Goal: Transaction & Acquisition: Book appointment/travel/reservation

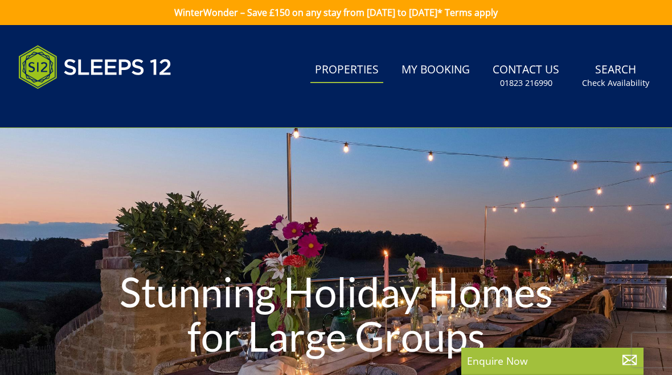
click at [611, 74] on link "Search Check Availability" at bounding box center [615, 75] width 76 height 37
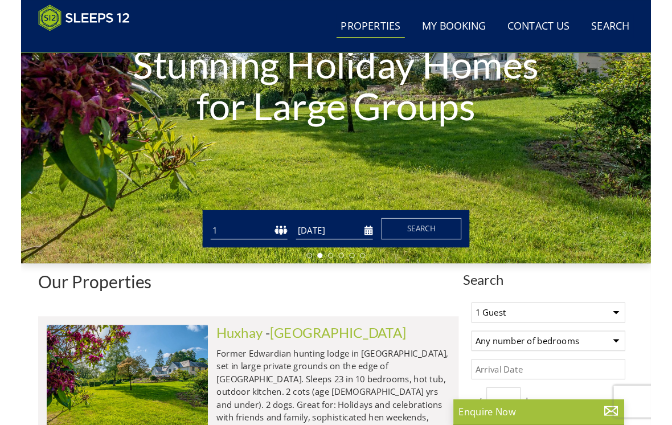
scroll to position [181, 0]
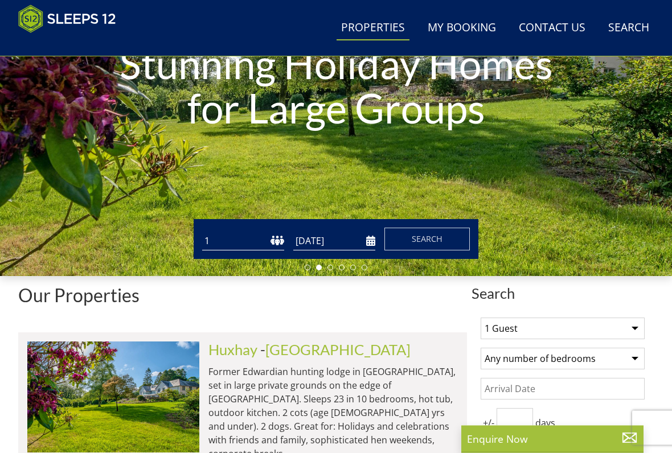
click at [314, 232] on input "[DATE]" at bounding box center [334, 241] width 82 height 19
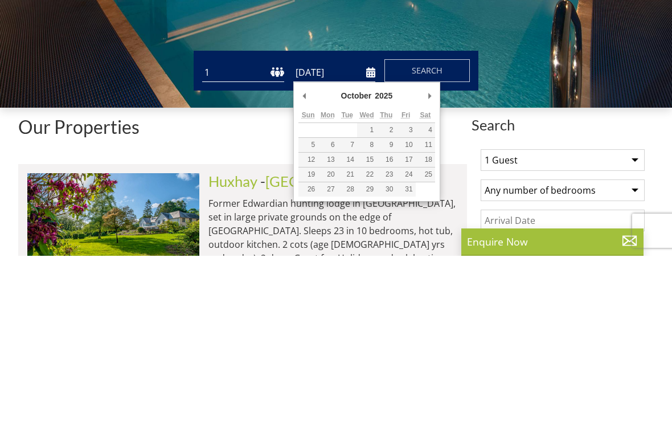
type input "[DATE]"
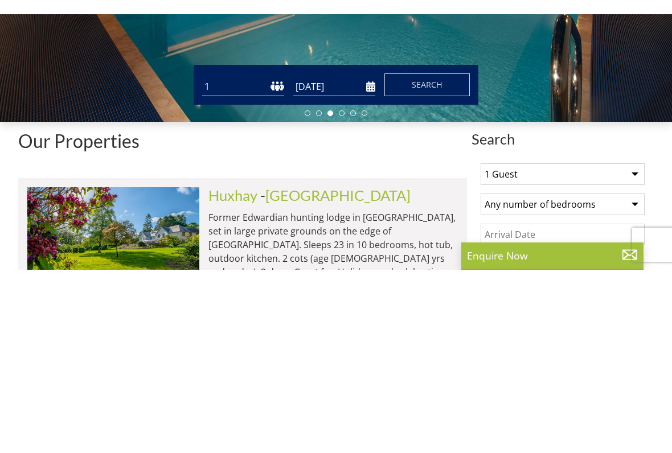
scroll to position [351, 0]
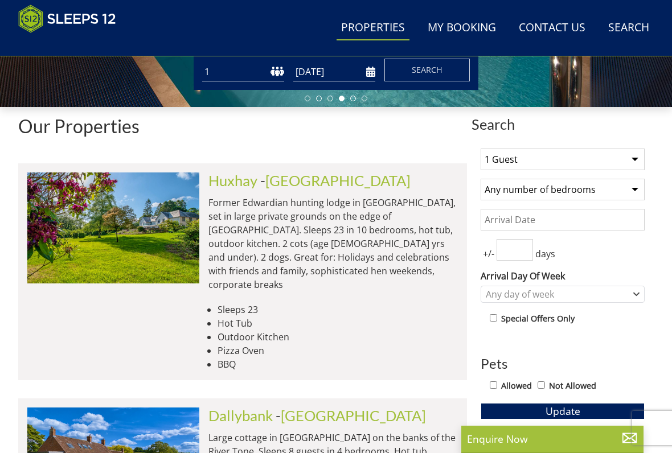
click at [630, 157] on select "1 Guest 2 Guests 3 Guests 4 Guests 5 Guests 6 Guests 7 Guests 8 Guests 9 Guests…" at bounding box center [562, 160] width 164 height 22
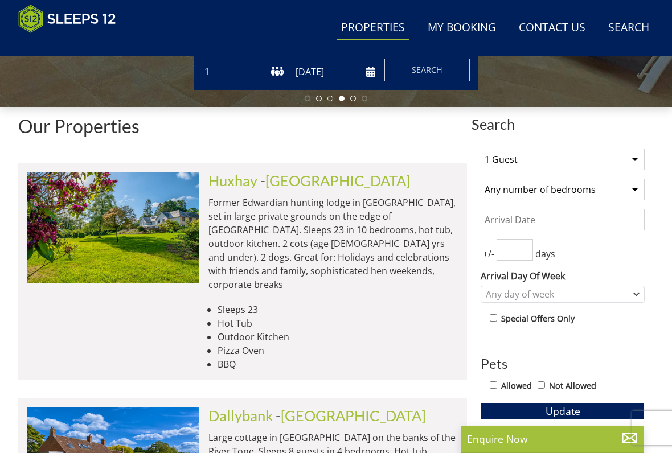
select select "13"
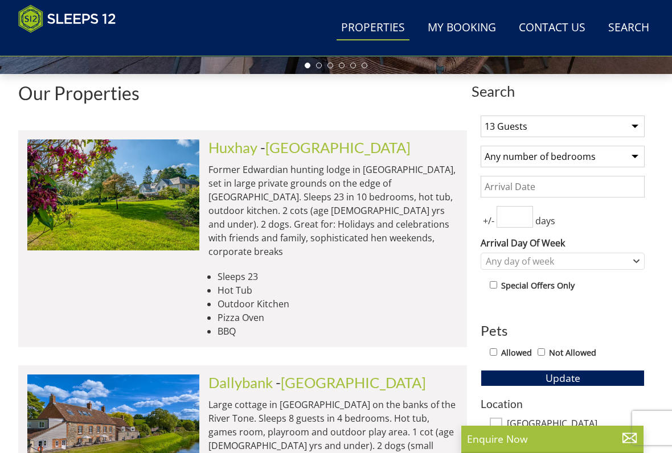
scroll to position [383, 0]
click at [639, 153] on select "Any number of bedrooms 3 Bedrooms 4 Bedrooms 5 Bedrooms 6 Bedrooms 7 Bedrooms 8…" at bounding box center [562, 157] width 164 height 22
select select "7"
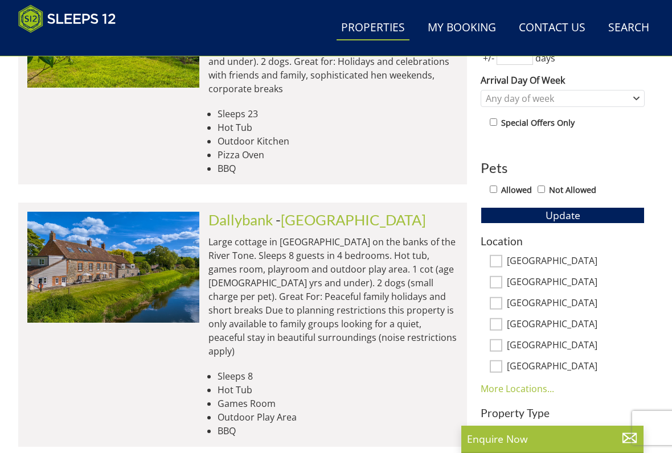
scroll to position [548, 0]
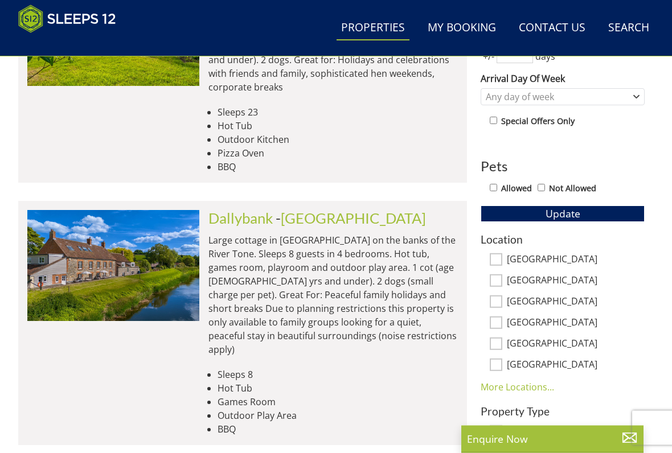
click at [501, 256] on input "[GEOGRAPHIC_DATA]" at bounding box center [496, 260] width 13 height 13
checkbox input "true"
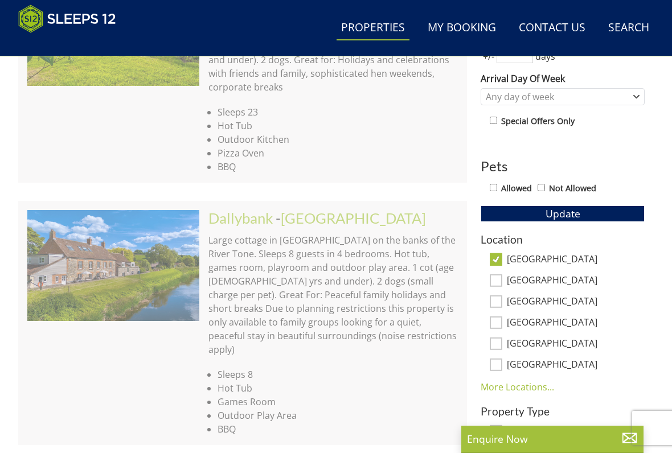
click at [499, 322] on input "[GEOGRAPHIC_DATA]" at bounding box center [496, 323] width 13 height 13
checkbox input "true"
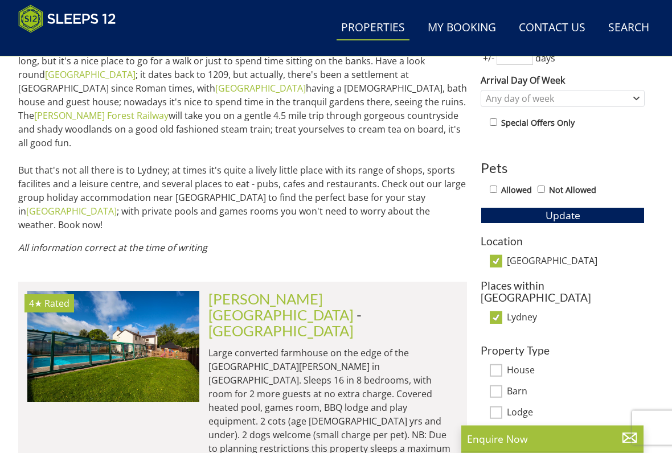
click at [496, 312] on input "Lydney" at bounding box center [496, 318] width 13 height 13
checkbox input "false"
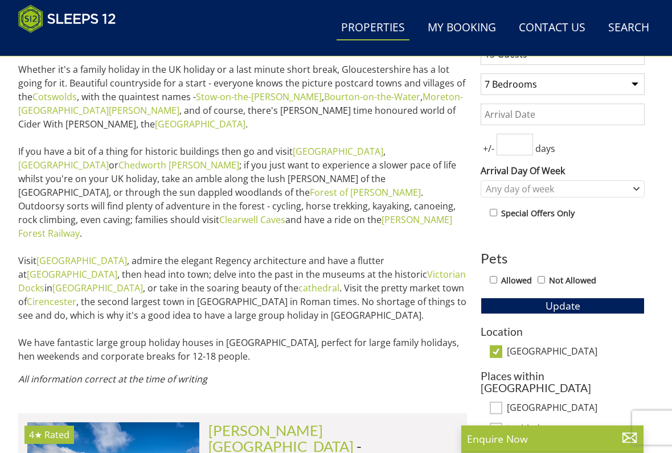
click at [561, 304] on span "Update" at bounding box center [562, 306] width 35 height 14
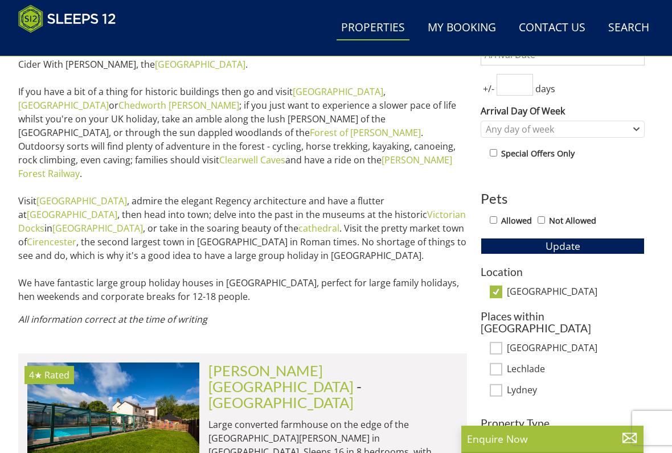
scroll to position [533, 0]
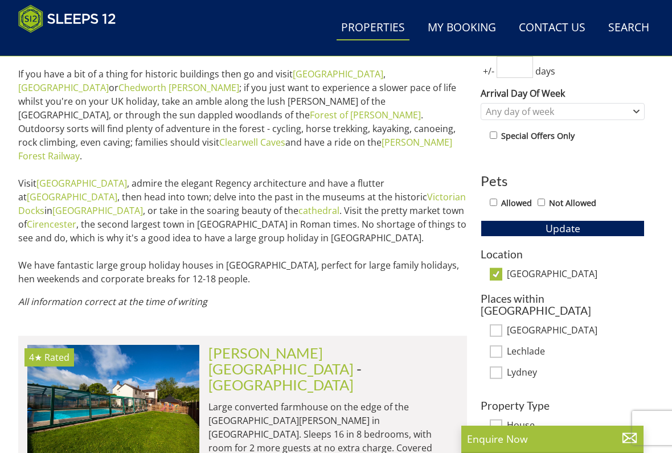
click at [494, 270] on input "[GEOGRAPHIC_DATA]" at bounding box center [496, 274] width 13 height 13
checkbox input "false"
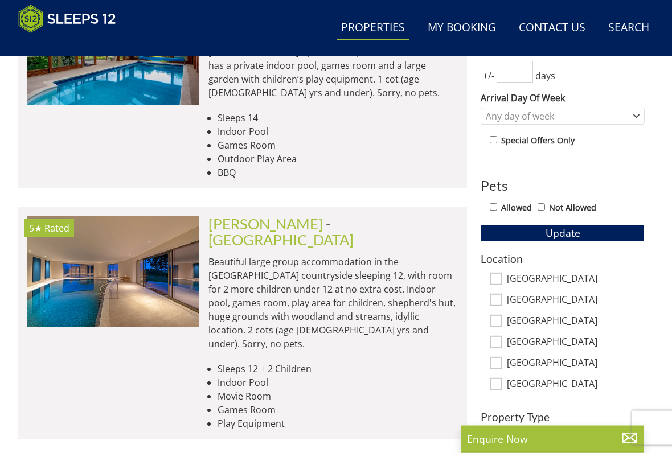
scroll to position [529, 0]
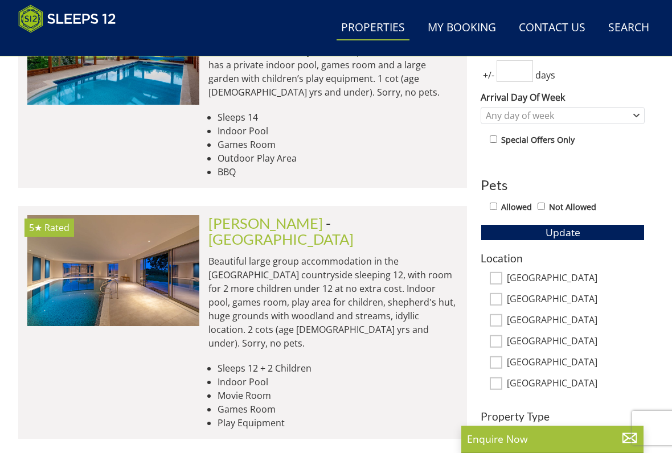
click at [173, 272] on img at bounding box center [113, 270] width 172 height 111
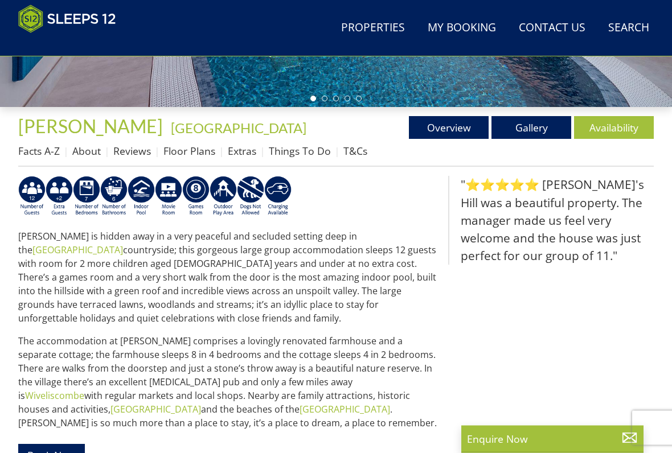
scroll to position [351, 0]
click at [606, 125] on link "Availability" at bounding box center [614, 127] width 80 height 23
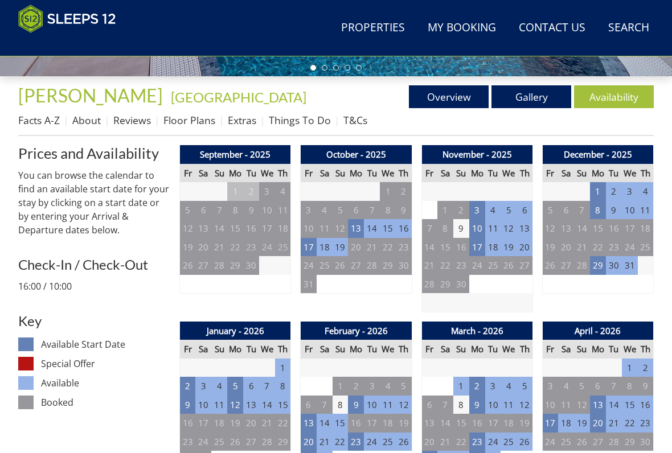
scroll to position [381, 0]
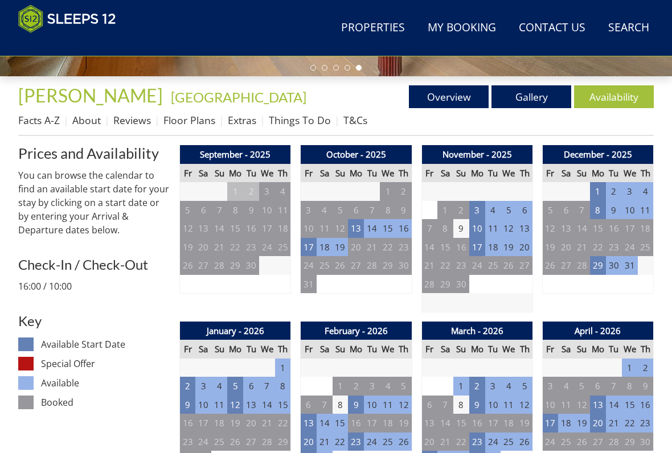
click at [315, 246] on td "17" at bounding box center [309, 247] width 16 height 19
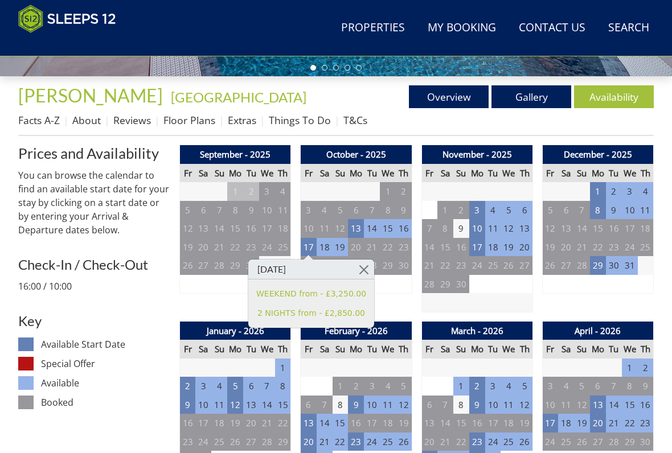
click at [366, 268] on link at bounding box center [364, 270] width 20 height 20
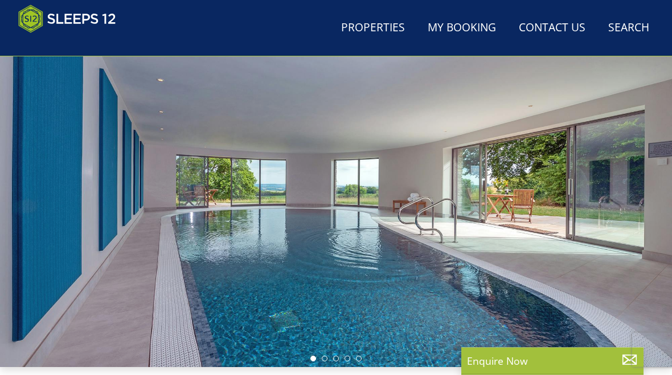
scroll to position [89, 0]
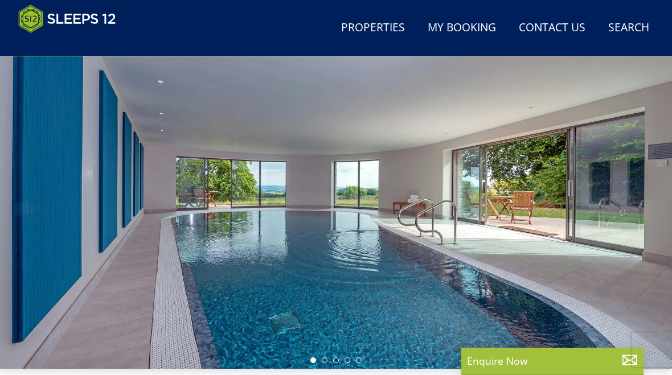
select select "13"
select select "7"
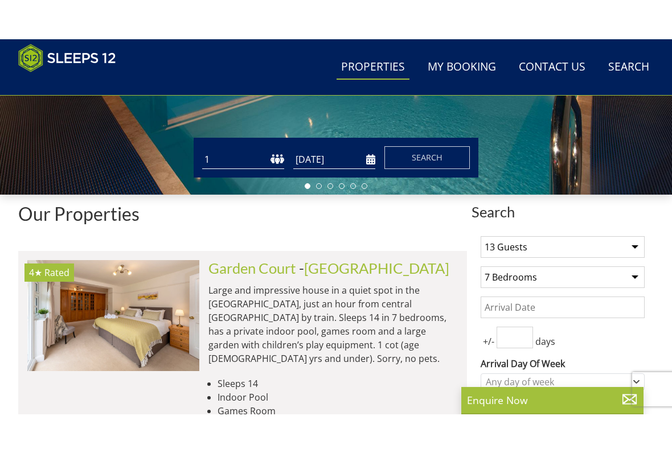
scroll to position [300, 0]
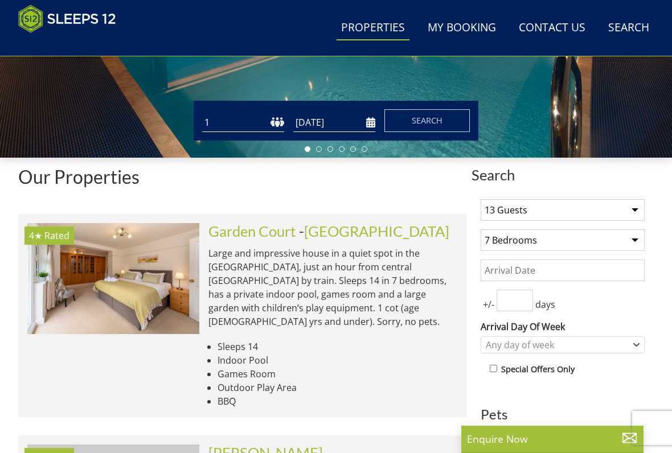
click at [500, 268] on input "Date" at bounding box center [562, 271] width 164 height 22
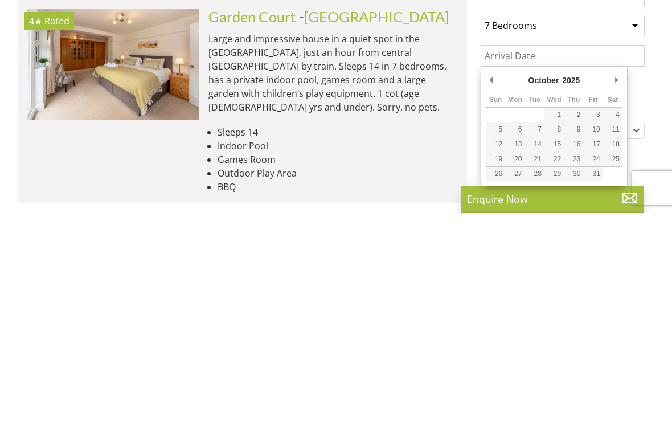
scroll to position [307, 0]
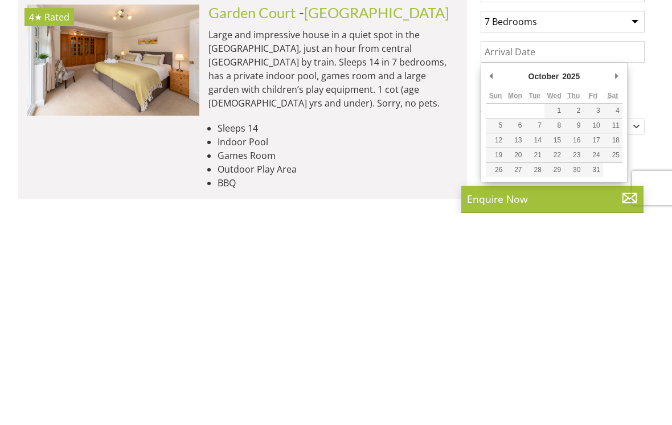
type input "[DATE]"
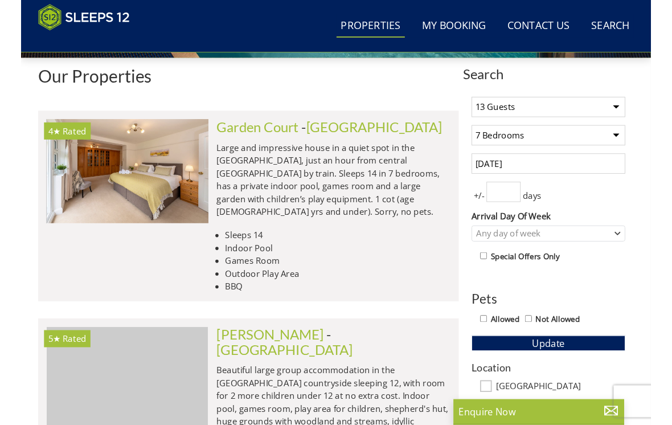
scroll to position [395, 0]
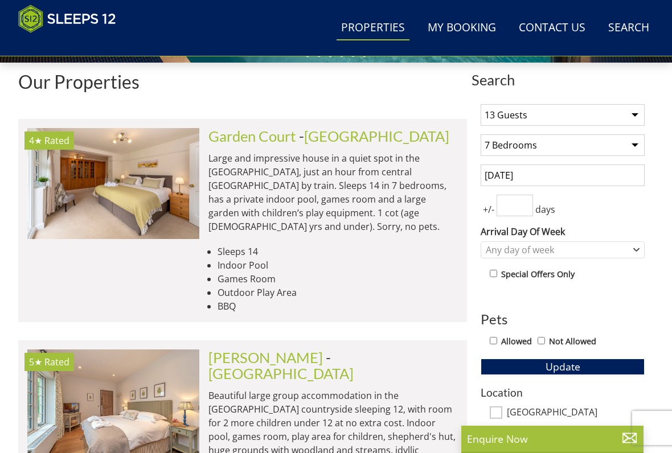
click at [521, 203] on input "number" at bounding box center [514, 206] width 36 height 22
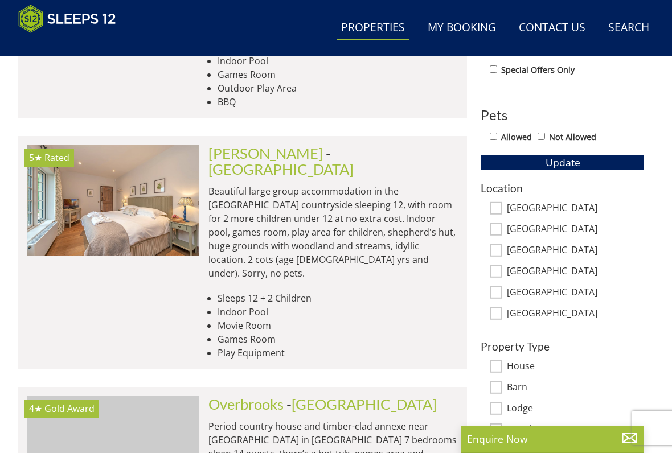
scroll to position [601, 0]
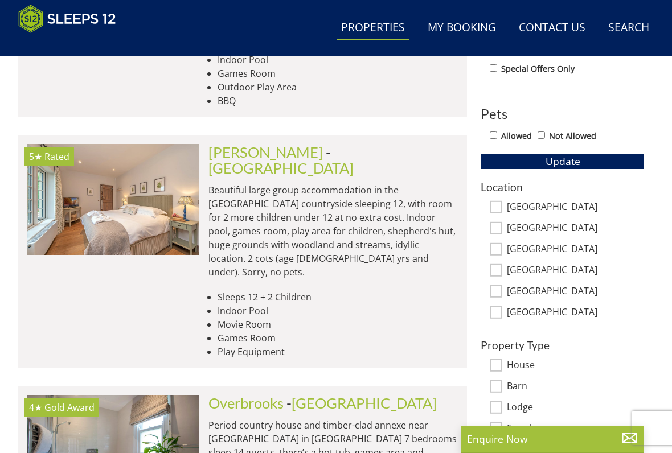
type input "1"
click at [499, 203] on input "[GEOGRAPHIC_DATA]" at bounding box center [496, 207] width 13 height 13
checkbox input "true"
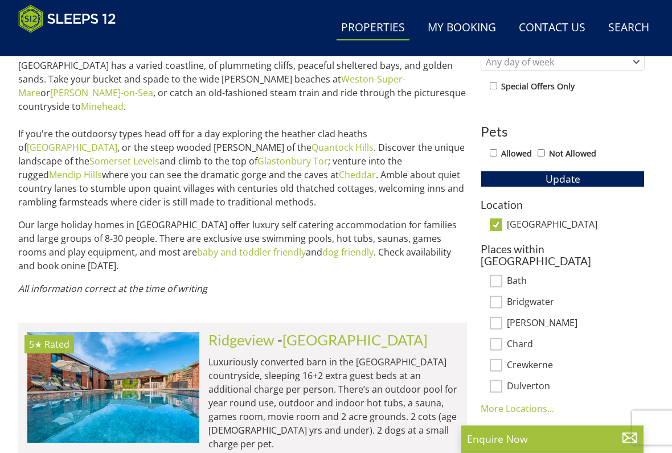
scroll to position [583, 0]
click at [567, 179] on span "Update" at bounding box center [562, 179] width 35 height 14
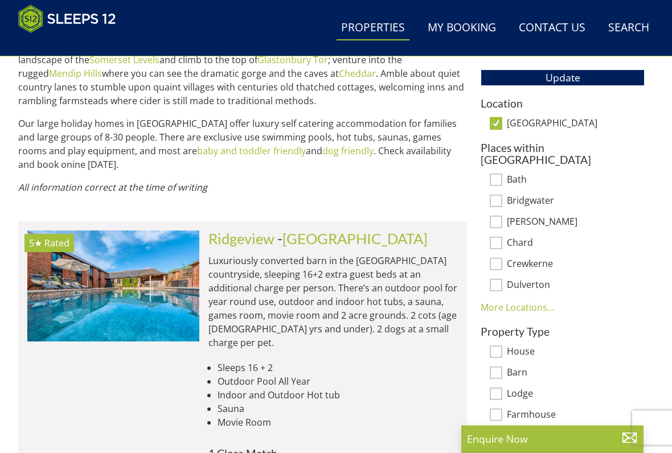
click at [530, 302] on link "More Locations..." at bounding box center [516, 308] width 73 height 13
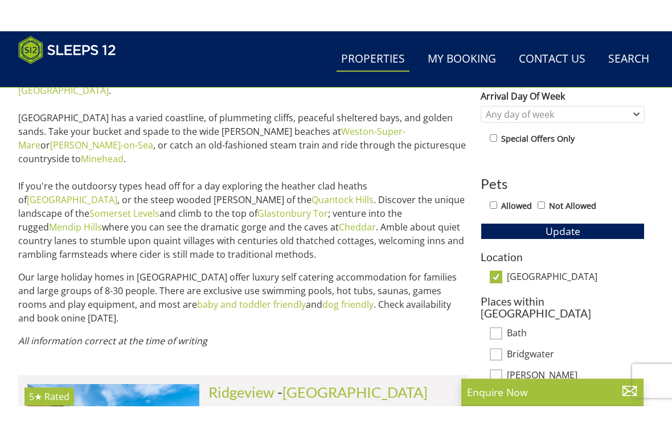
scroll to position [552, 0]
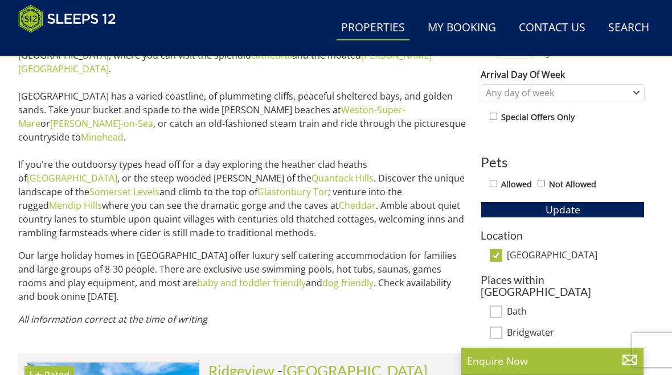
click at [496, 253] on input "[GEOGRAPHIC_DATA]" at bounding box center [496, 255] width 13 height 13
checkbox input "false"
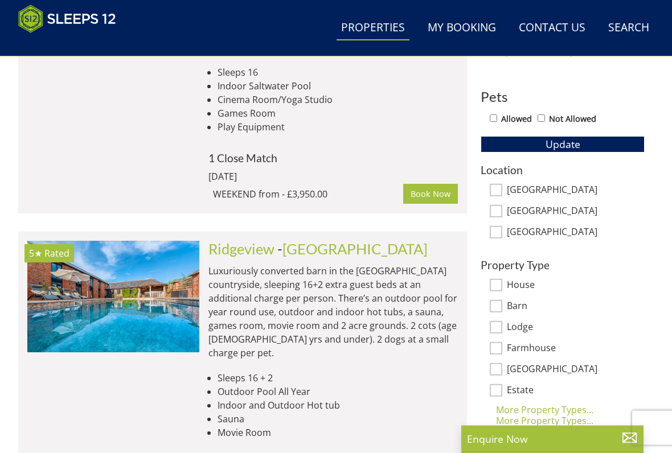
scroll to position [618, 0]
click at [496, 228] on input "[GEOGRAPHIC_DATA]" at bounding box center [496, 232] width 13 height 13
checkbox input "true"
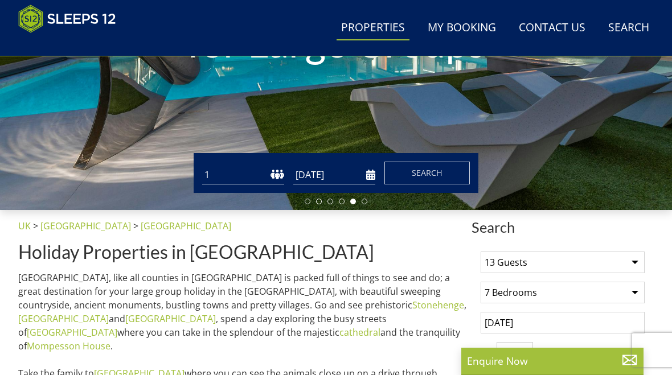
scroll to position [247, 0]
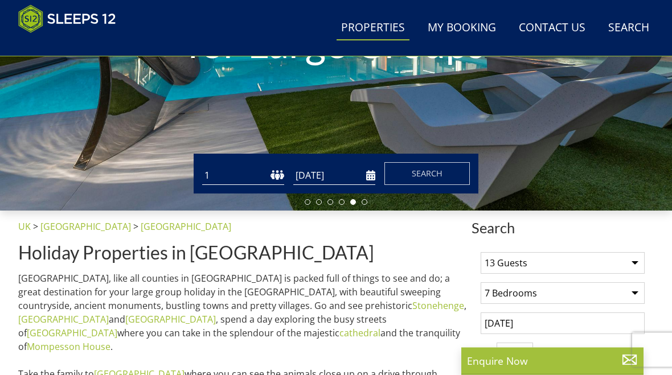
click at [544, 324] on input "[DATE]" at bounding box center [562, 324] width 164 height 22
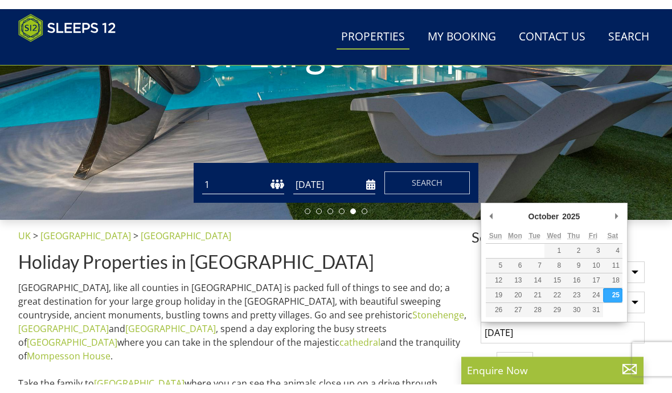
scroll to position [268, 0]
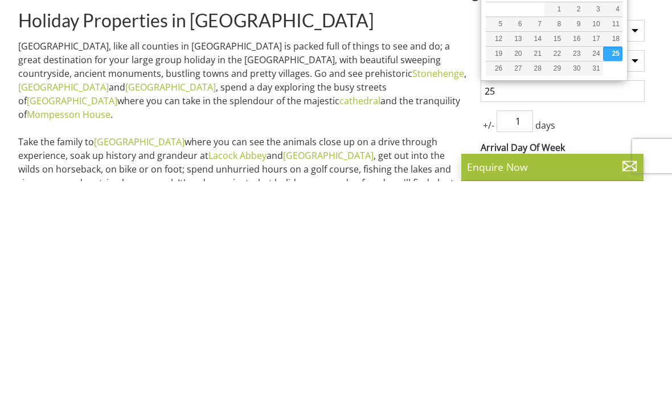
type input "2"
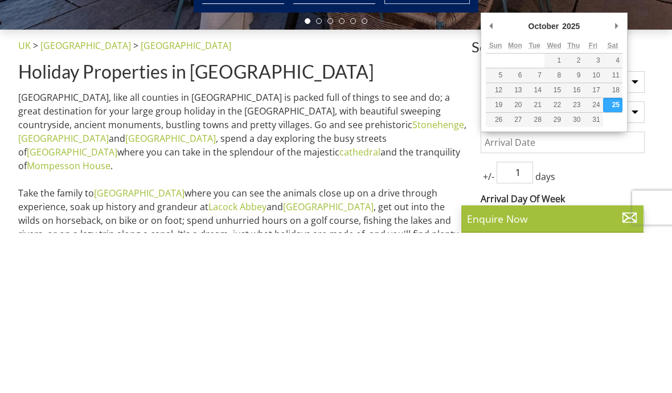
type input "[DATE]"
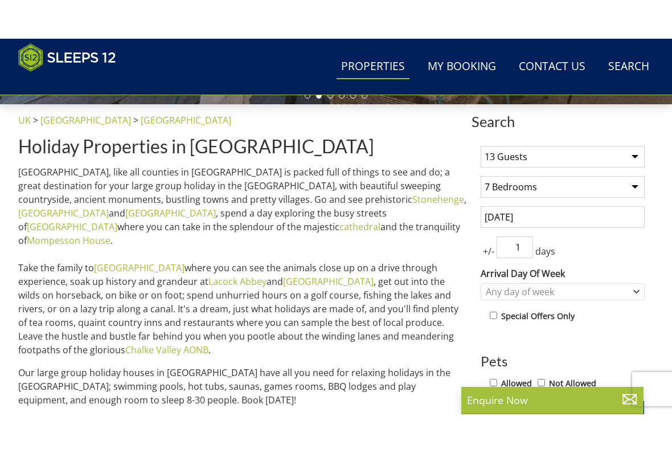
scroll to position [391, 0]
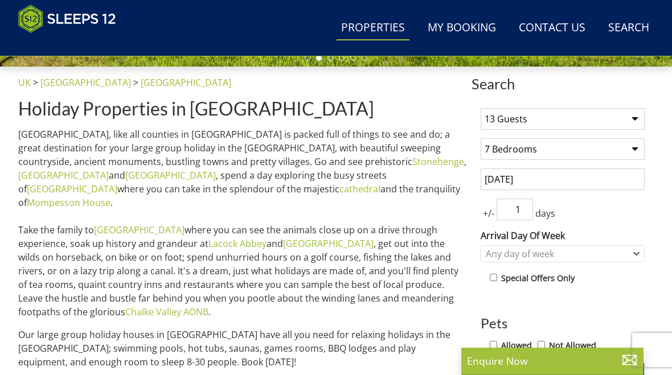
click at [636, 116] on select "1 Guest 2 Guests 3 Guests 4 Guests 5 Guests 6 Guests 7 Guests 8 Guests 9 Guests…" at bounding box center [562, 119] width 164 height 22
select select "12"
click at [636, 149] on select "Any number of bedrooms 3 Bedrooms 4 Bedrooms 5 Bedrooms 6 Bedrooms 7 Bedrooms 8…" at bounding box center [562, 149] width 164 height 22
select select "6"
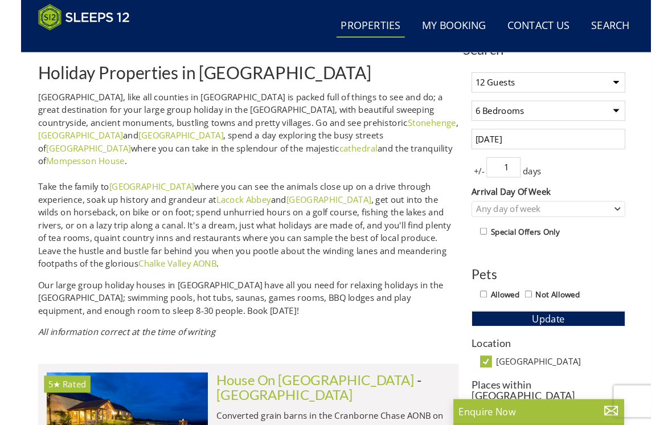
scroll to position [422, 0]
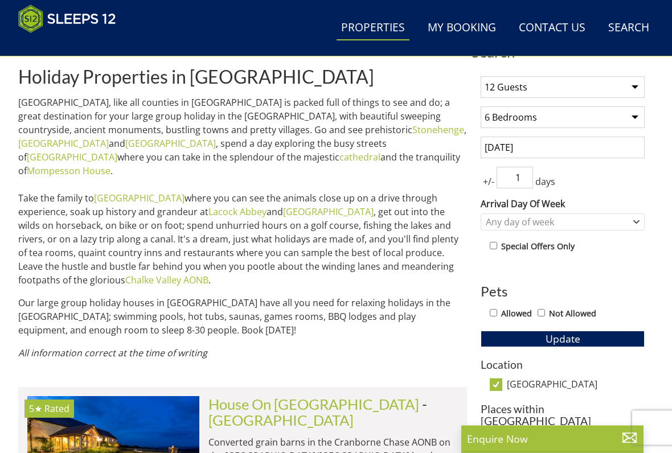
click at [529, 172] on input "1" at bounding box center [514, 178] width 36 height 22
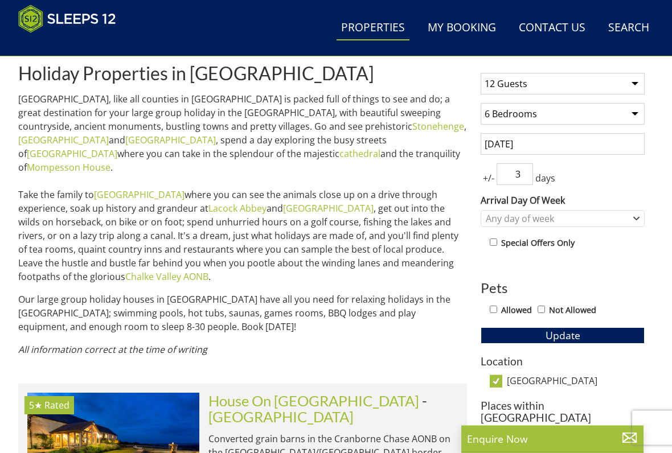
scroll to position [426, 0]
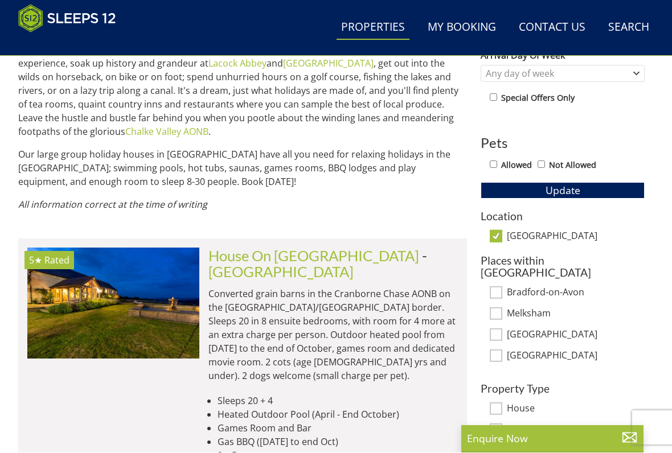
type input "3"
click at [561, 188] on span "Update" at bounding box center [562, 191] width 35 height 14
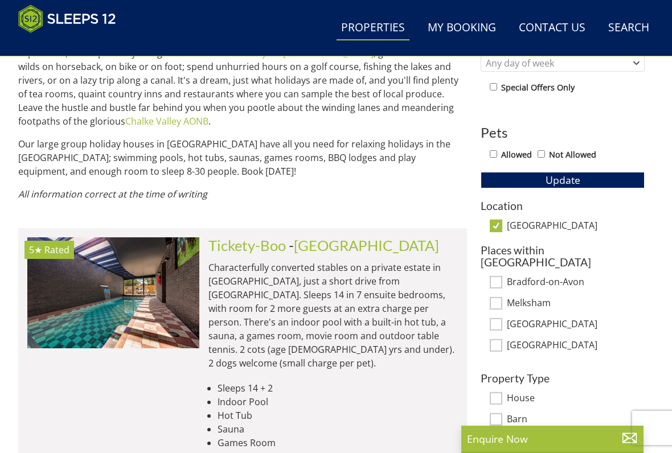
scroll to position [578, 0]
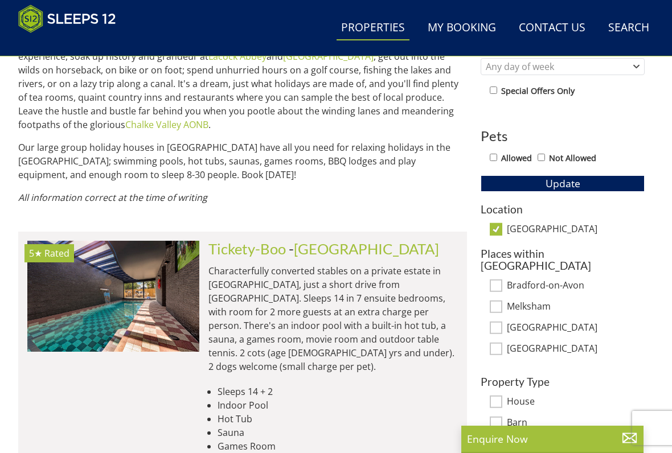
click at [497, 223] on input "[GEOGRAPHIC_DATA]" at bounding box center [496, 229] width 13 height 13
checkbox input "false"
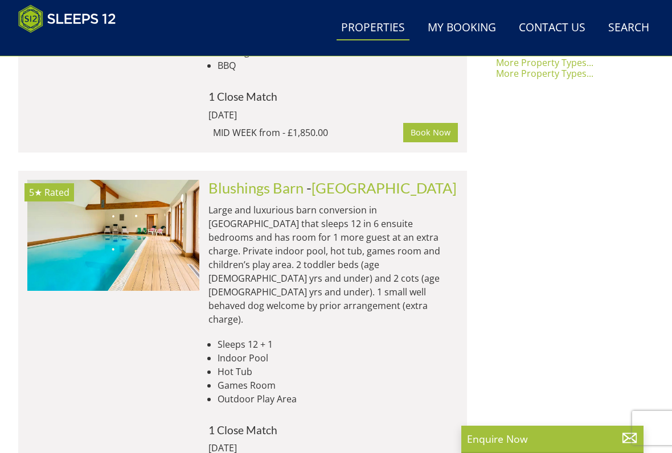
scroll to position [1041, 0]
click at [133, 180] on img at bounding box center [113, 235] width 172 height 111
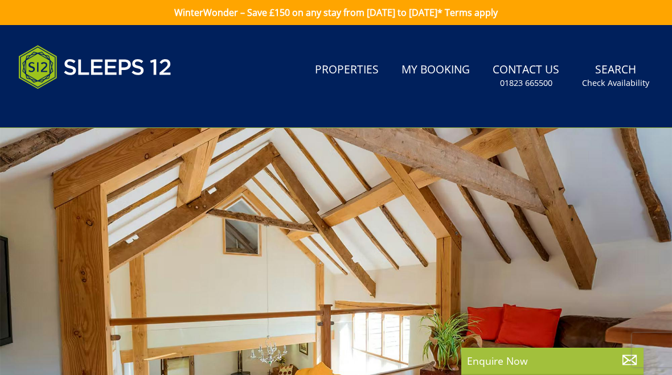
select select "12"
select select "6"
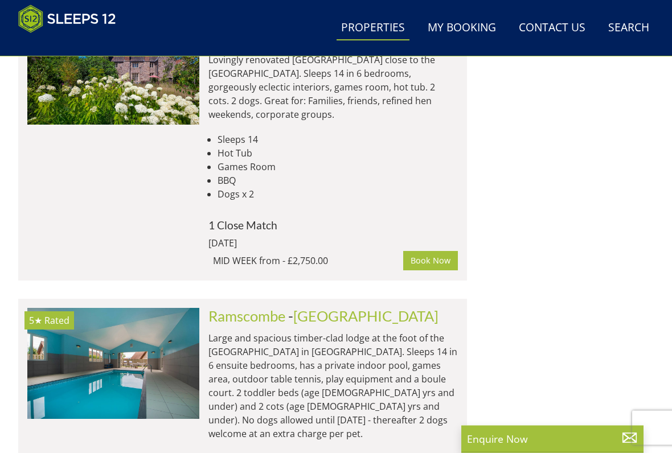
scroll to position [2583, 0]
click at [151, 308] on img at bounding box center [113, 363] width 172 height 111
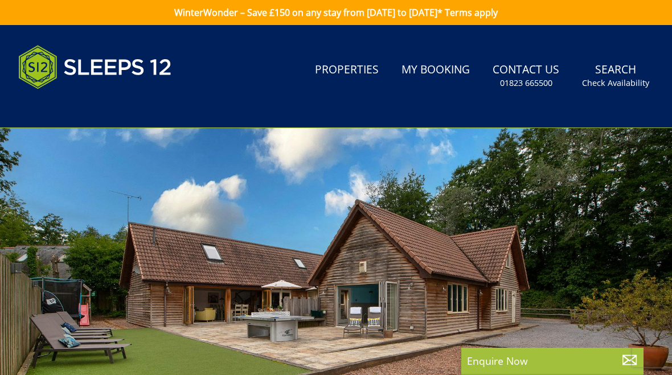
scroll to position [2583, 0]
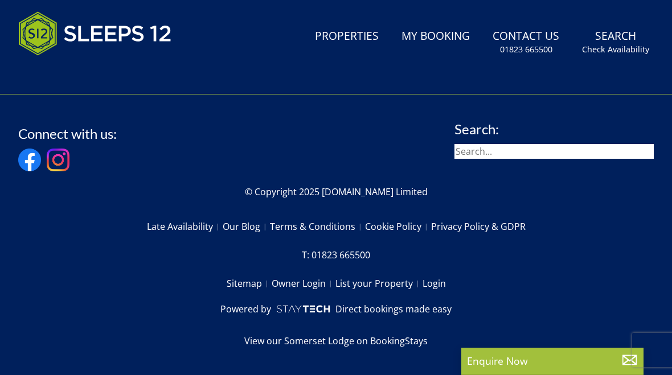
select select "12"
select select "6"
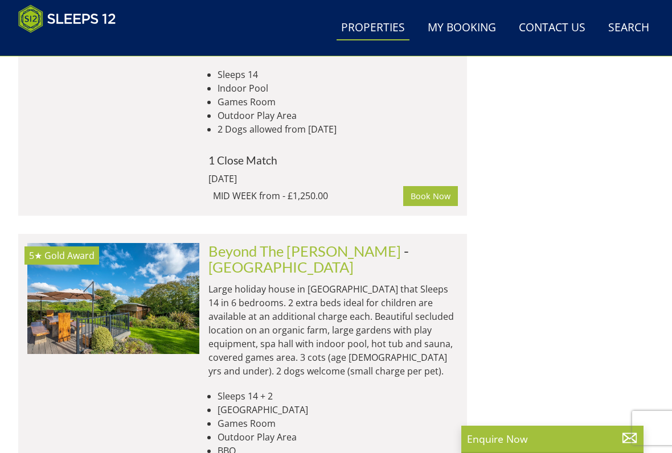
scroll to position [2971, 0]
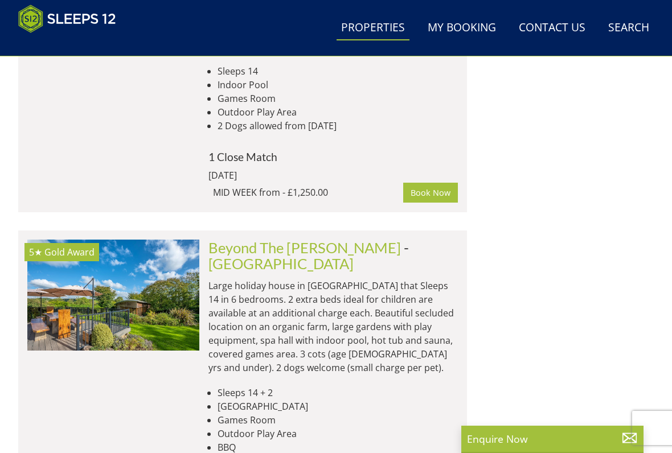
click at [273, 375] on li "BBQ" at bounding box center [337, 448] width 240 height 14
click at [166, 240] on img at bounding box center [113, 295] width 172 height 111
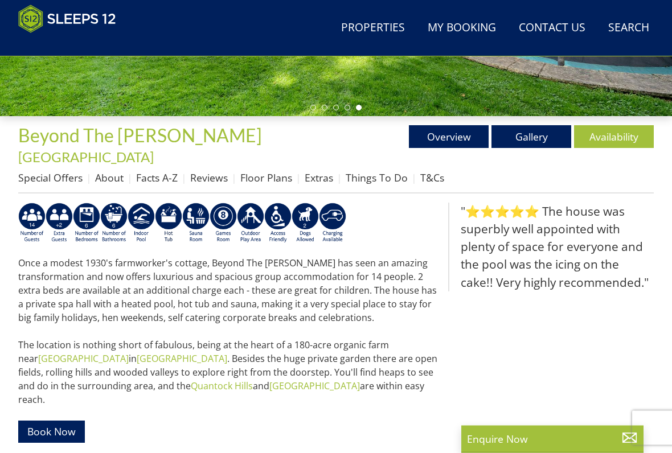
scroll to position [342, 0]
click at [619, 137] on link "Availability" at bounding box center [614, 136] width 80 height 23
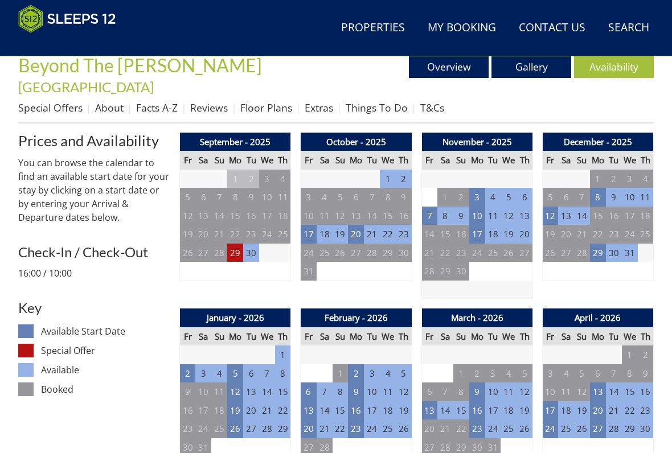
scroll to position [412, 0]
click at [364, 225] on td "20" at bounding box center [356, 234] width 16 height 19
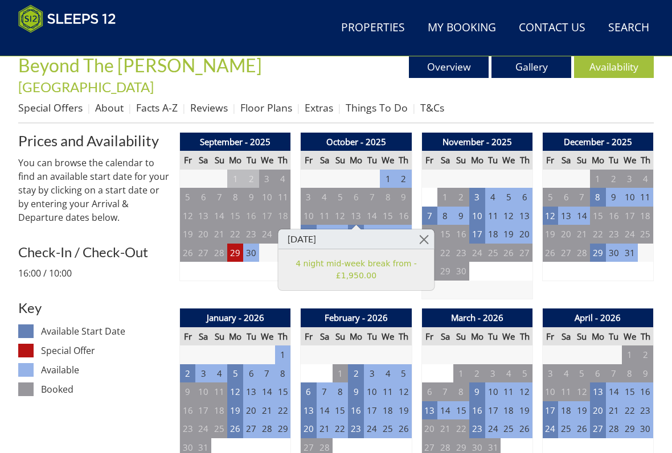
click at [426, 237] on link at bounding box center [424, 239] width 20 height 20
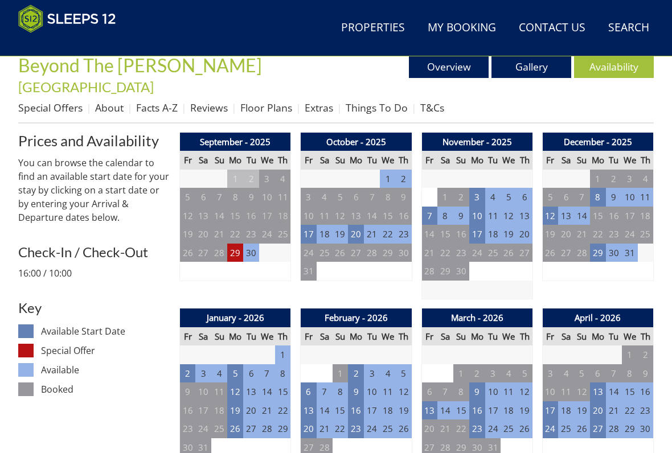
click at [358, 225] on td "20" at bounding box center [356, 234] width 16 height 19
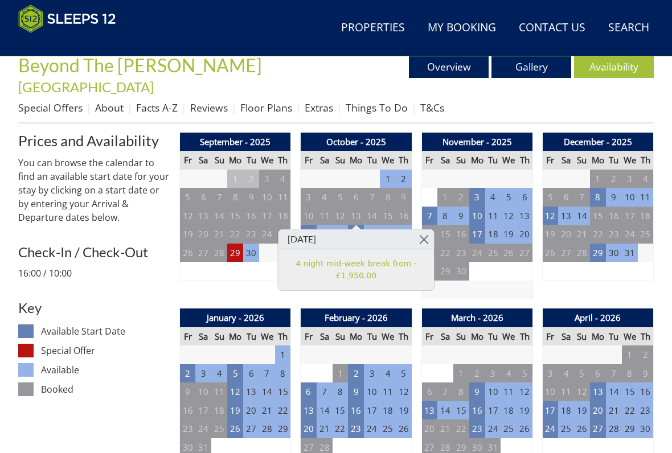
click at [426, 239] on link at bounding box center [424, 239] width 20 height 20
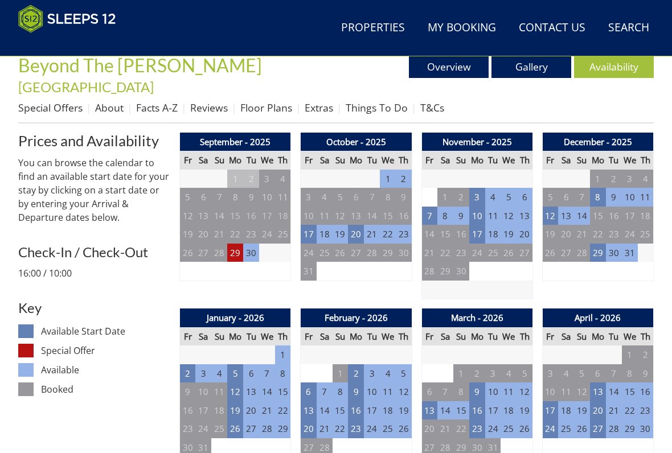
click at [235, 244] on td "29" at bounding box center [235, 253] width 16 height 19
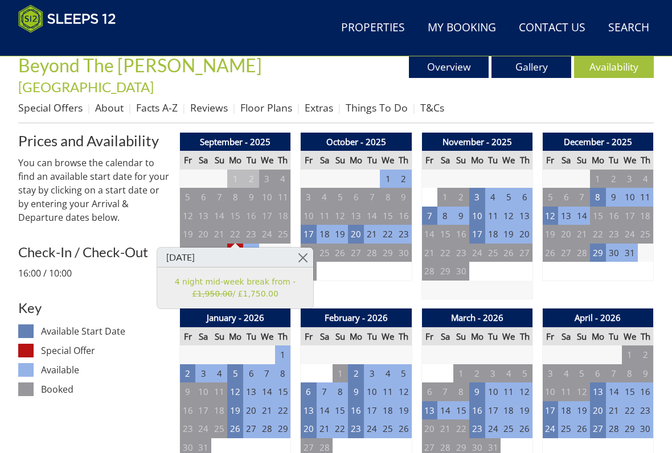
click at [301, 257] on link at bounding box center [303, 258] width 20 height 20
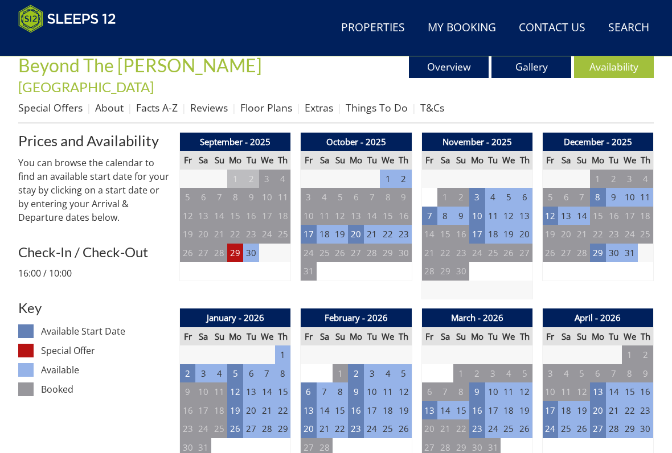
click at [310, 225] on td "17" at bounding box center [309, 234] width 16 height 19
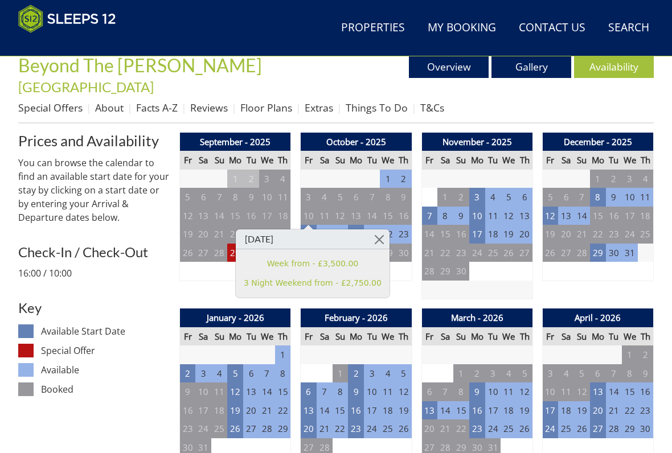
click at [377, 239] on link at bounding box center [379, 239] width 20 height 20
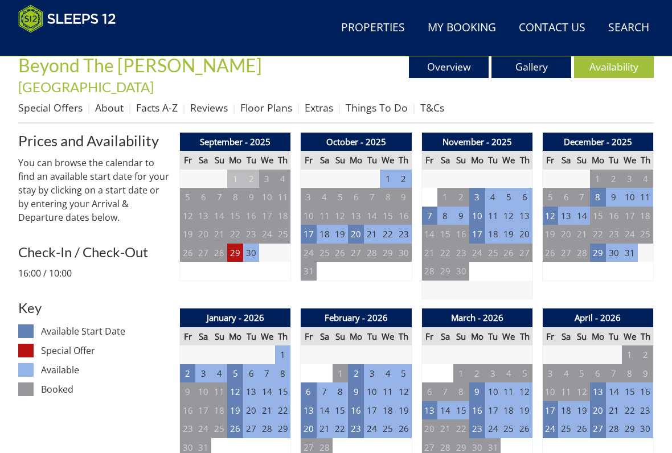
click at [358, 225] on td "20" at bounding box center [356, 234] width 16 height 19
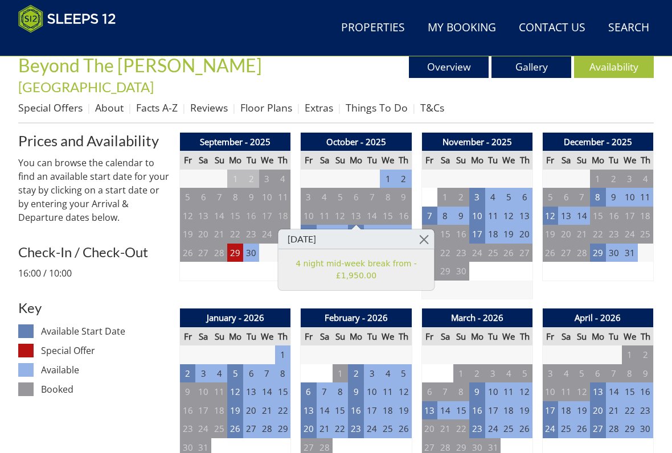
click at [429, 236] on link at bounding box center [424, 239] width 20 height 20
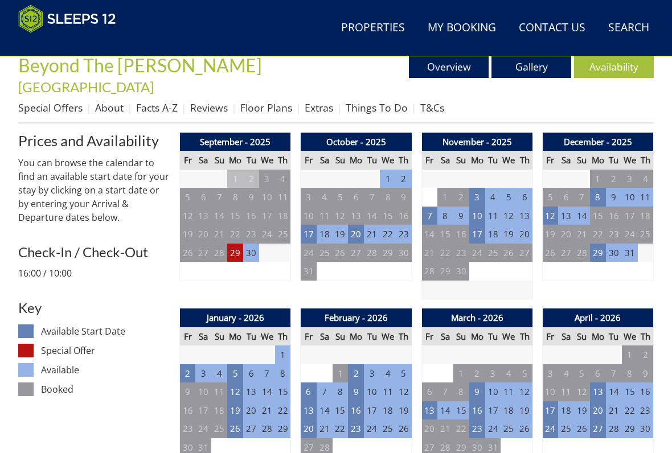
click at [426, 207] on td "7" at bounding box center [429, 216] width 16 height 19
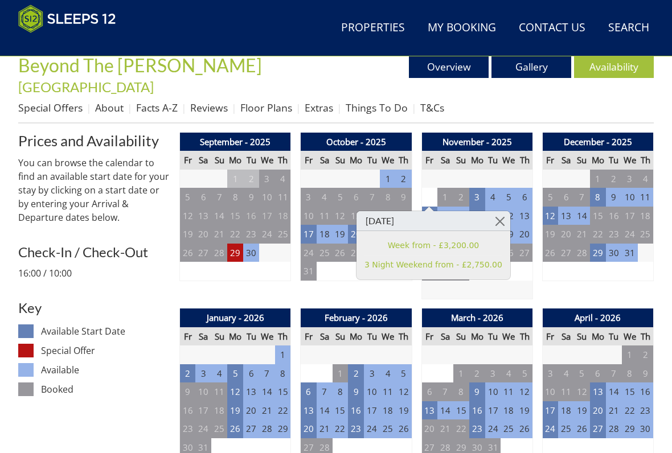
click at [500, 217] on link at bounding box center [500, 221] width 20 height 20
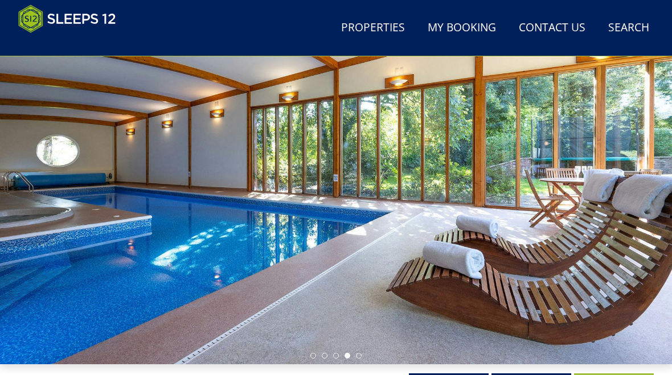
scroll to position [0, 0]
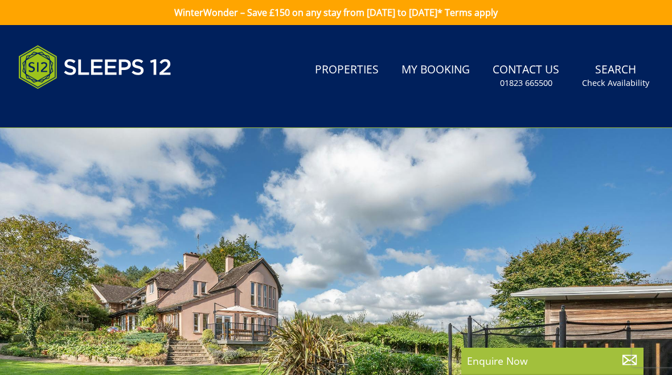
select select "12"
select select "6"
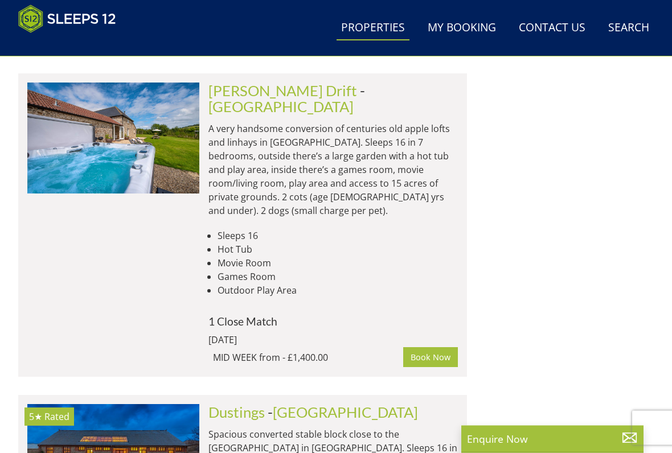
scroll to position [4434, 0]
click at [143, 375] on img at bounding box center [113, 459] width 172 height 111
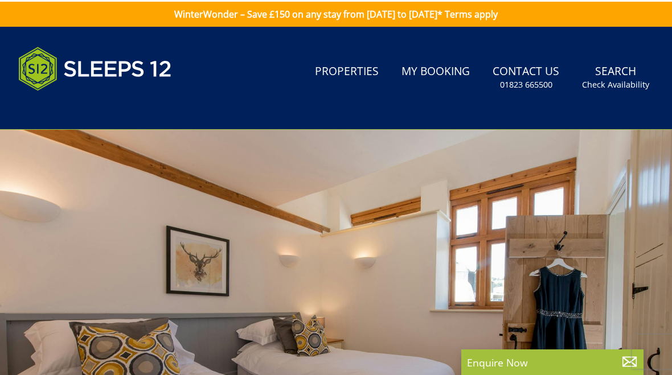
select select "12"
select select "6"
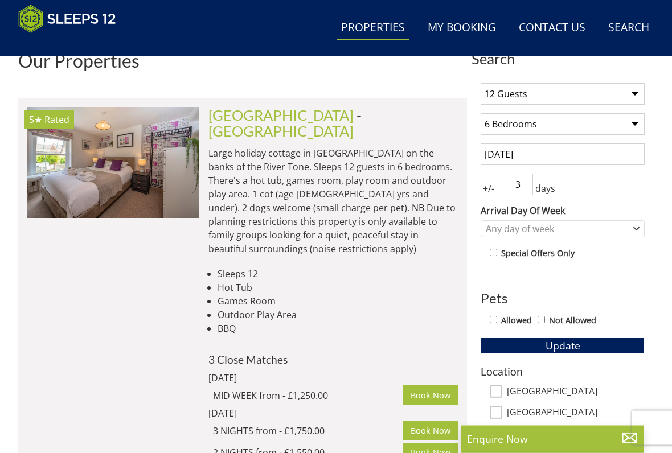
scroll to position [416, 0]
click at [144, 181] on img at bounding box center [113, 162] width 172 height 111
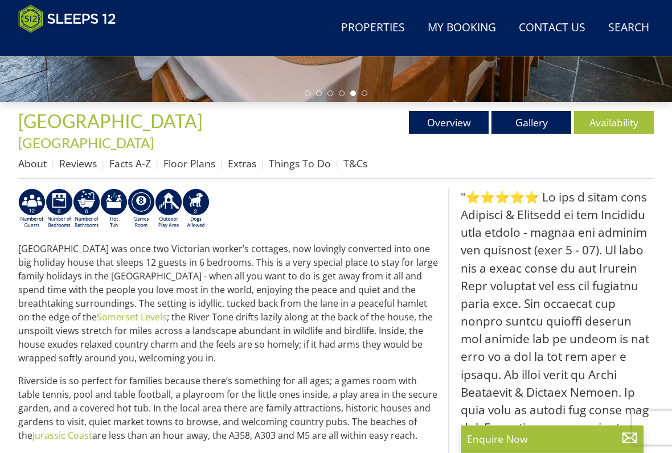
scroll to position [356, 0]
click at [614, 124] on link "Availability" at bounding box center [614, 122] width 80 height 23
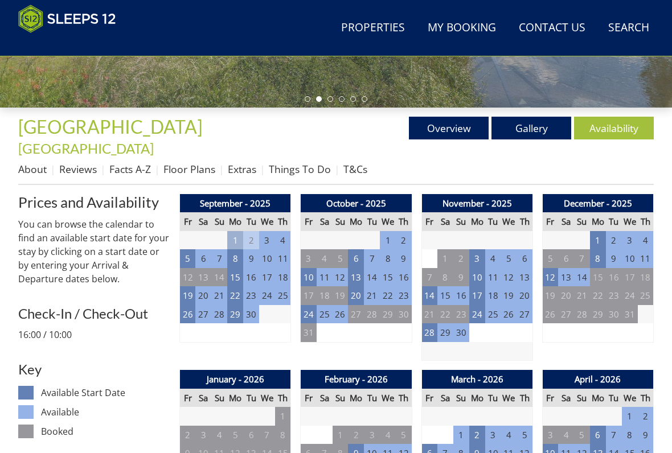
scroll to position [350, 0]
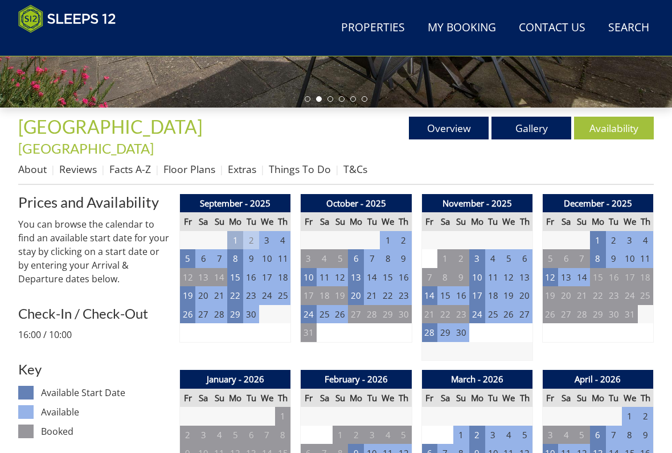
click at [313, 305] on td "24" at bounding box center [309, 314] width 16 height 19
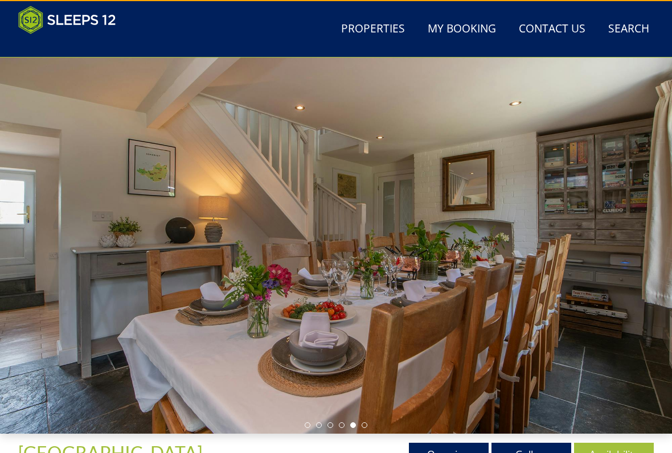
scroll to position [23, 0]
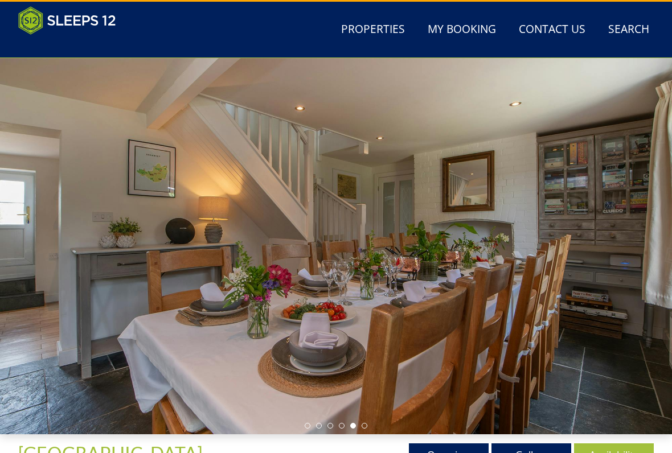
click at [342, 290] on div at bounding box center [336, 246] width 672 height 376
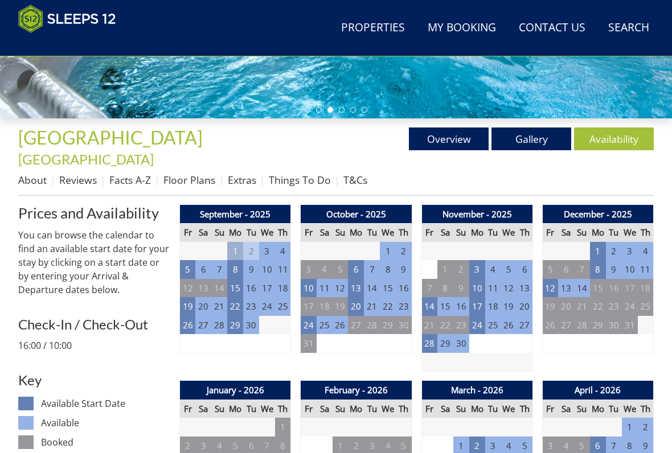
scroll to position [338, 0]
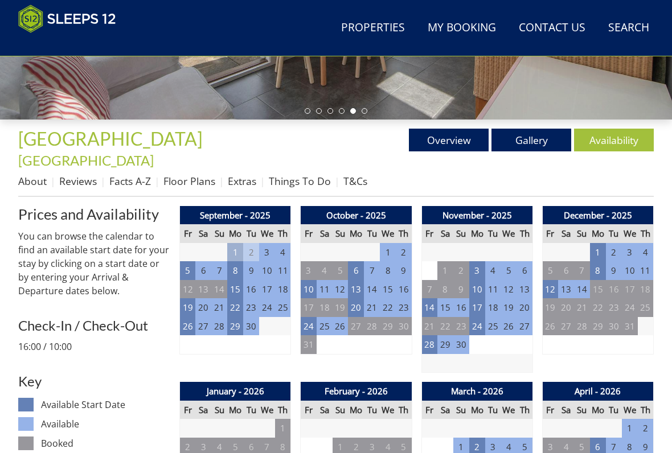
click at [316, 317] on td "24" at bounding box center [309, 326] width 16 height 19
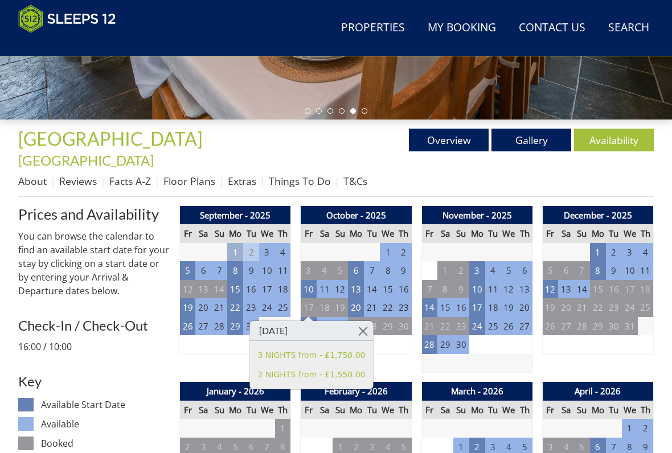
click at [366, 327] on link at bounding box center [363, 331] width 20 height 20
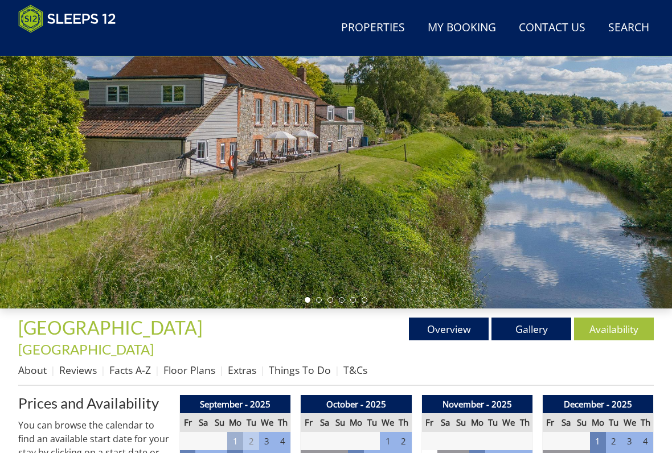
scroll to position [137, 0]
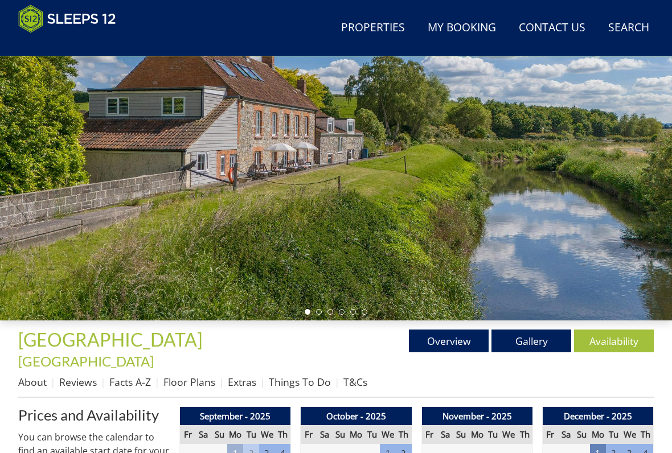
click at [534, 339] on link "Gallery" at bounding box center [531, 341] width 80 height 23
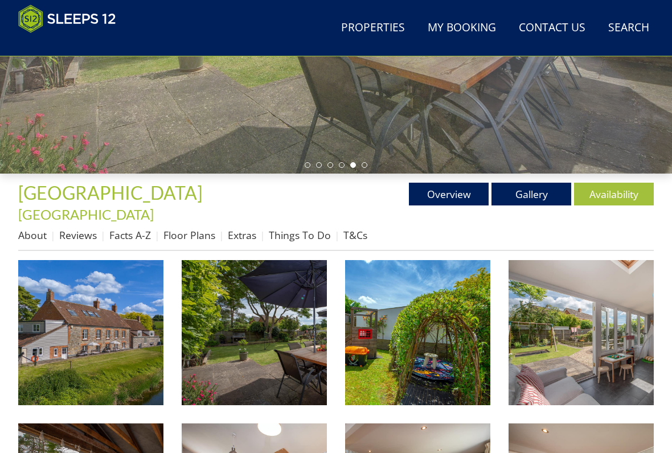
scroll to position [353, 0]
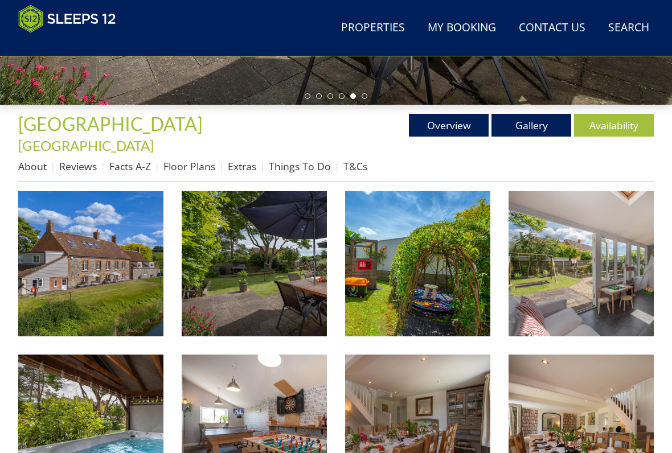
click at [120, 260] on img at bounding box center [90, 263] width 145 height 145
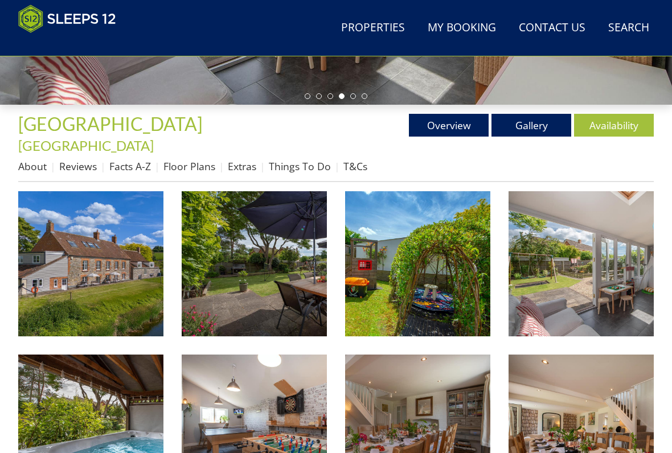
click at [613, 121] on link "Availability" at bounding box center [614, 125] width 80 height 23
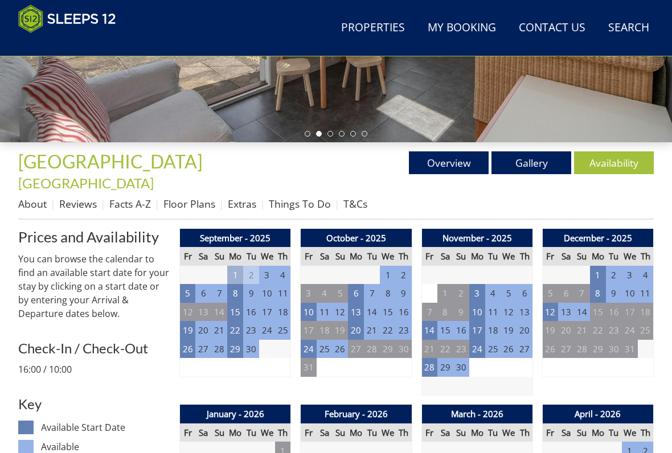
scroll to position [315, 0]
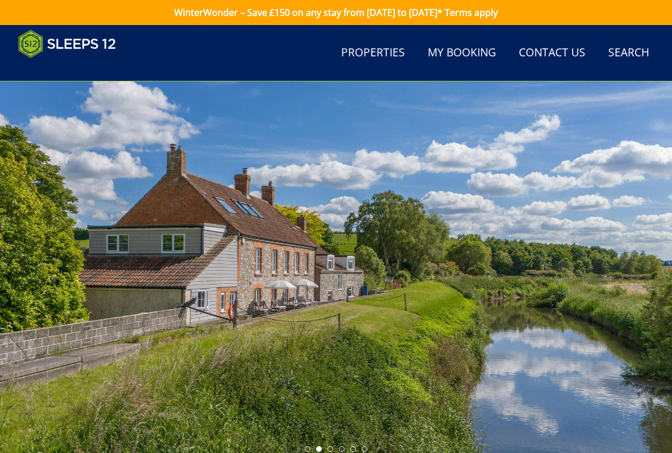
scroll to position [315, 0]
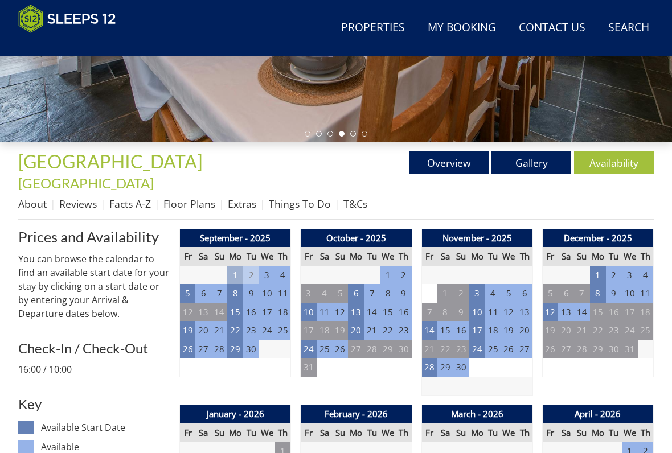
click at [187, 340] on td "26" at bounding box center [188, 349] width 16 height 19
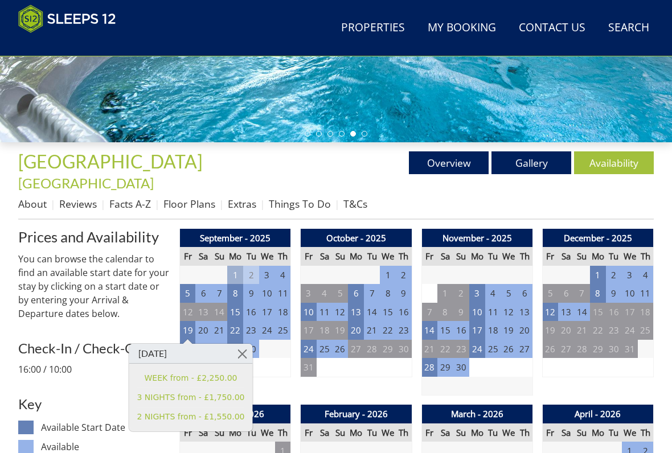
click at [240, 352] on link at bounding box center [242, 354] width 20 height 20
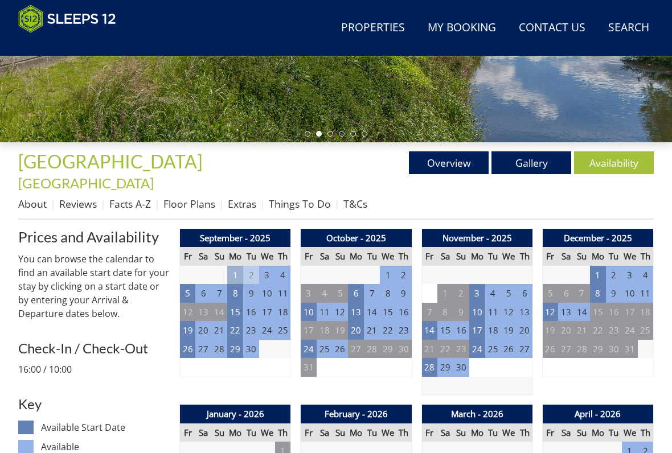
click at [314, 303] on td "10" at bounding box center [309, 312] width 16 height 19
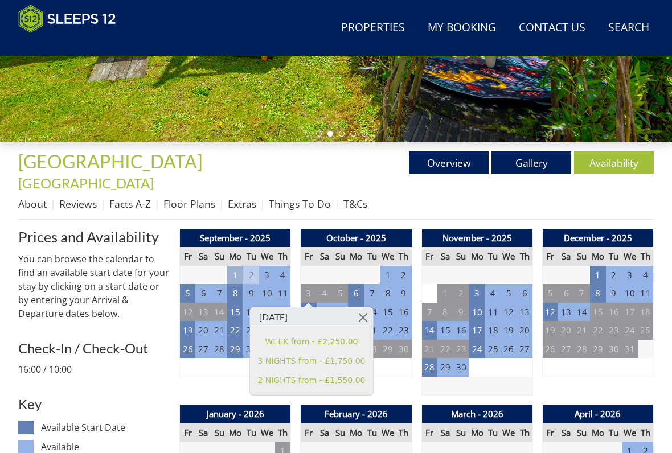
click at [356, 316] on link at bounding box center [363, 317] width 20 height 20
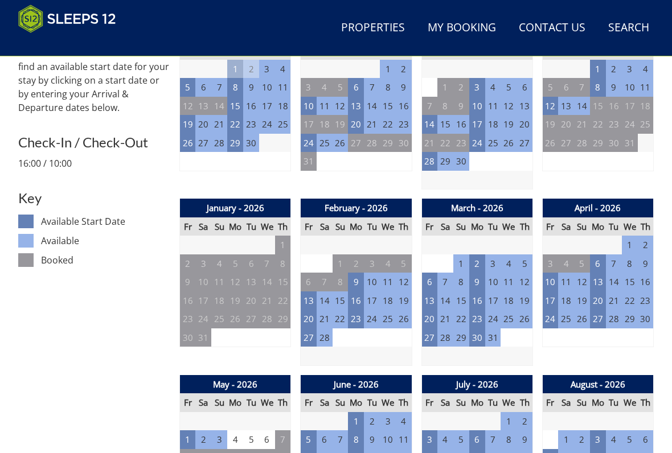
scroll to position [521, 0]
click at [433, 291] on td "13" at bounding box center [429, 300] width 16 height 19
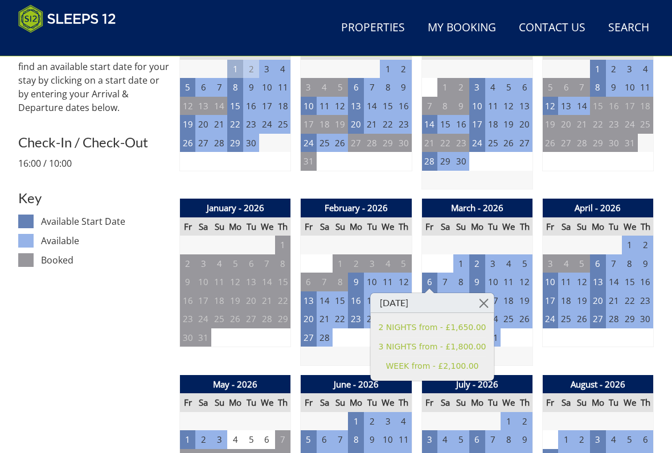
click at [486, 293] on link at bounding box center [484, 303] width 20 height 20
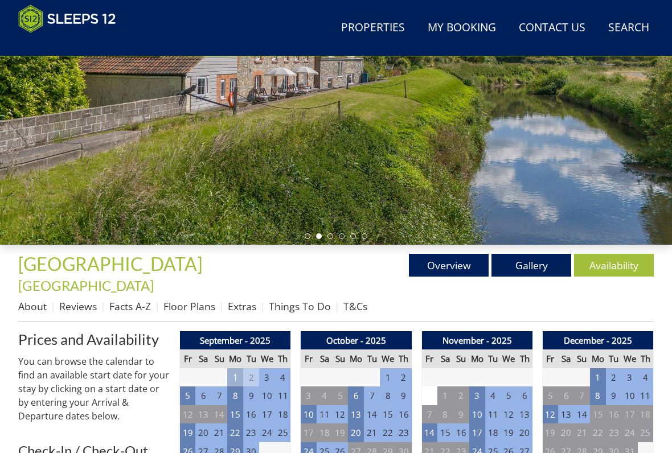
scroll to position [213, 0]
click at [303, 299] on link "Things To Do" at bounding box center [300, 306] width 62 height 14
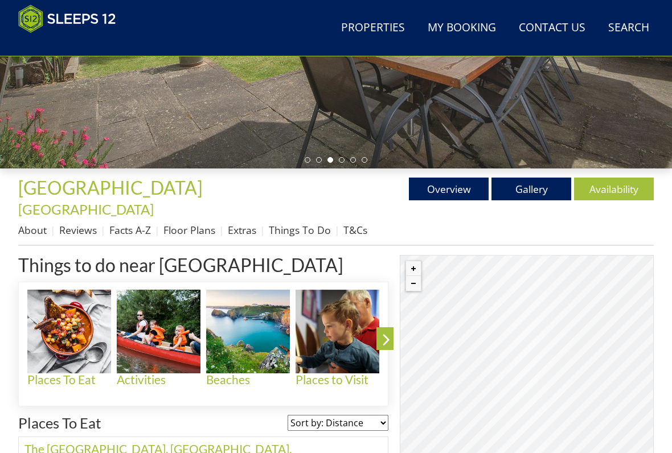
scroll to position [294, 0]
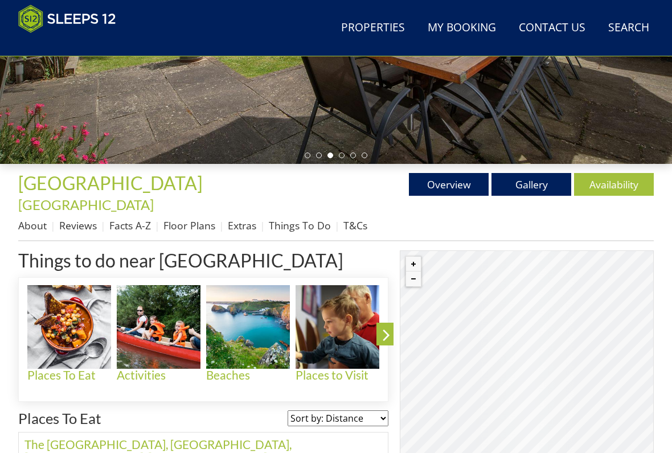
click at [545, 342] on div "© MapTiler © OpenStreetMap contributors" at bounding box center [527, 435] width 254 height 370
click at [511, 330] on div "© MapTiler © OpenStreetMap contributors" at bounding box center [527, 435] width 254 height 370
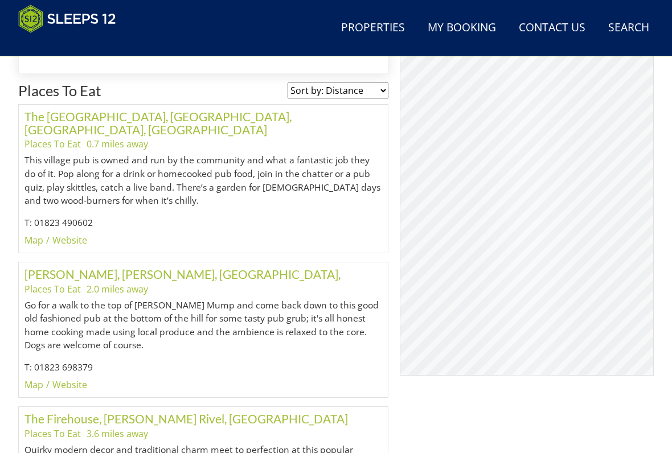
scroll to position [625, 0]
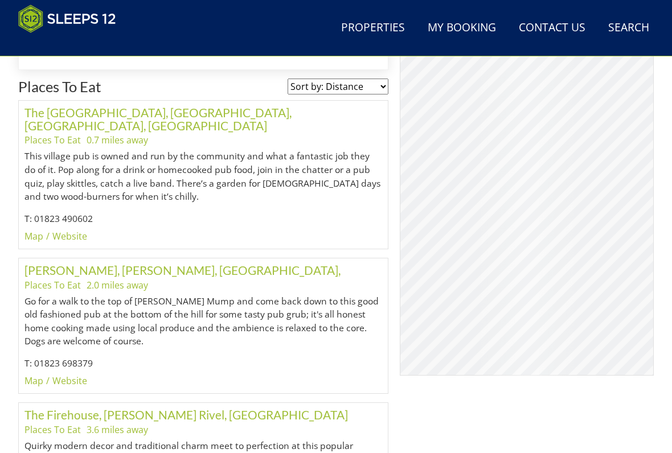
click at [585, 258] on div "© MapTiler © OpenStreetMap contributors" at bounding box center [527, 191] width 254 height 370
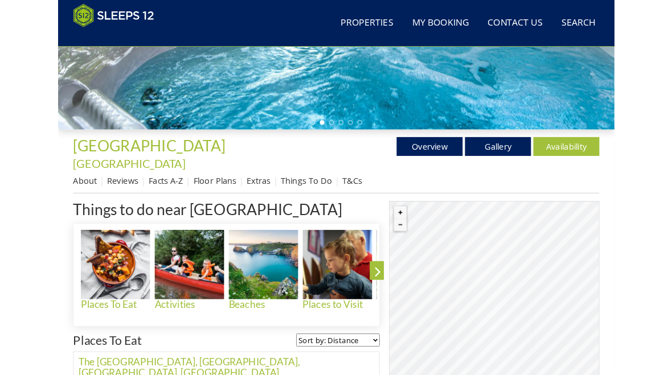
scroll to position [301, 0]
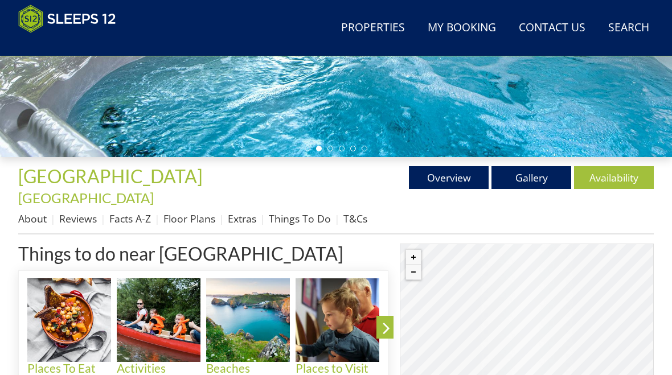
click at [353, 307] on img at bounding box center [337, 320] width 84 height 84
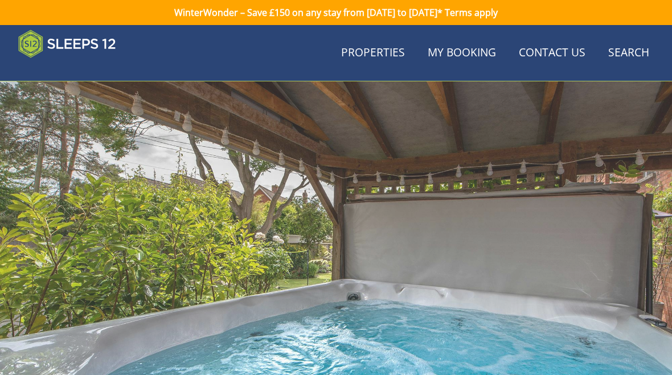
scroll to position [301, 0]
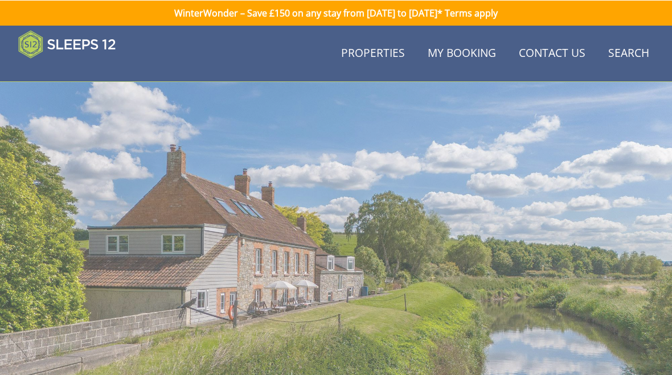
scroll to position [137, 0]
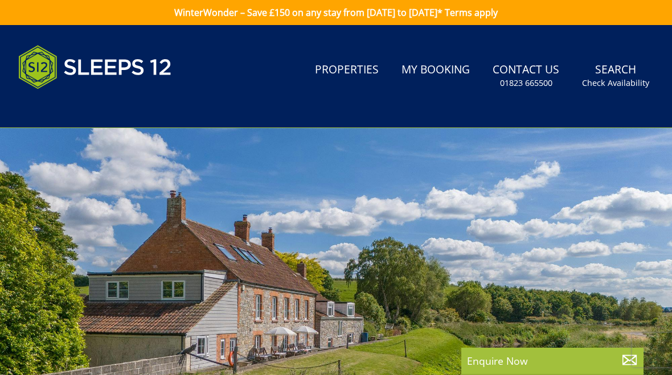
select select "12"
select select "6"
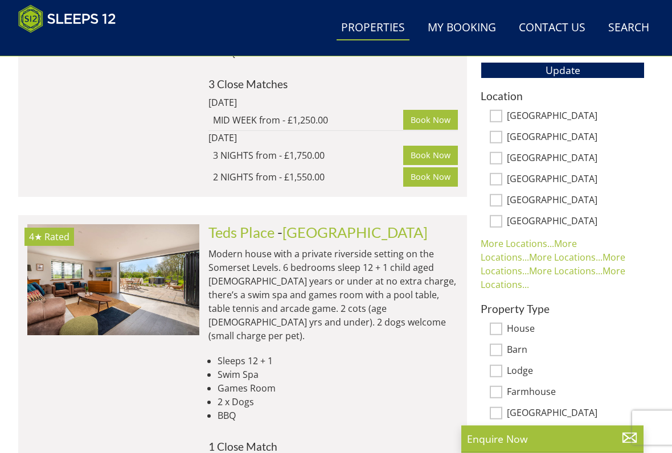
scroll to position [692, 0]
click at [151, 257] on img at bounding box center [113, 279] width 172 height 111
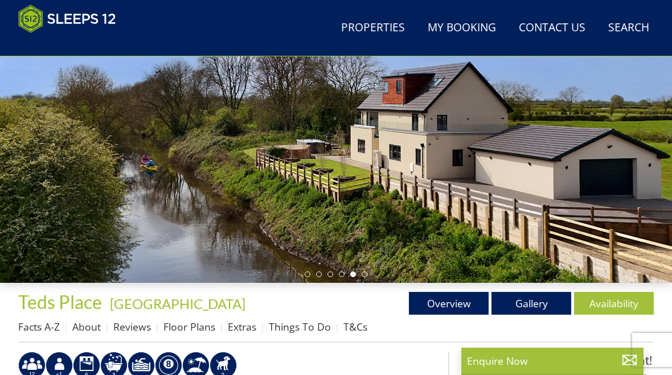
scroll to position [164, 0]
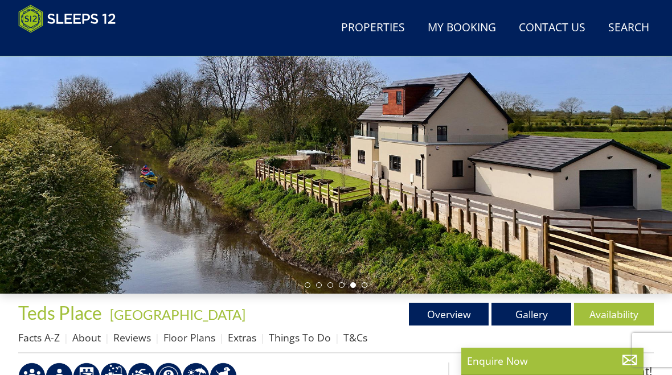
click at [532, 310] on link "Gallery" at bounding box center [531, 314] width 80 height 23
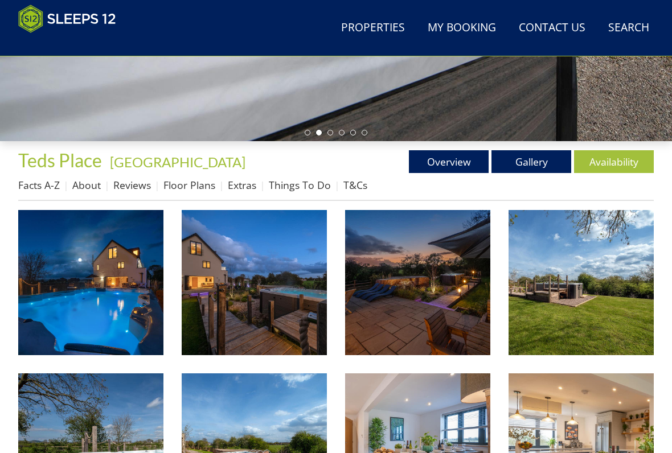
scroll to position [317, 0]
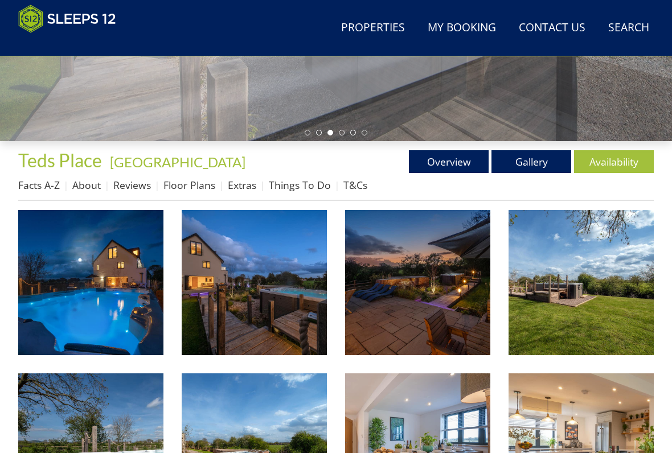
click at [114, 282] on img at bounding box center [90, 282] width 145 height 145
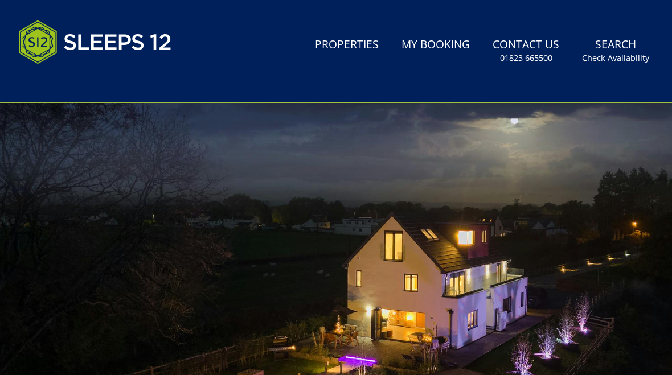
scroll to position [0, 0]
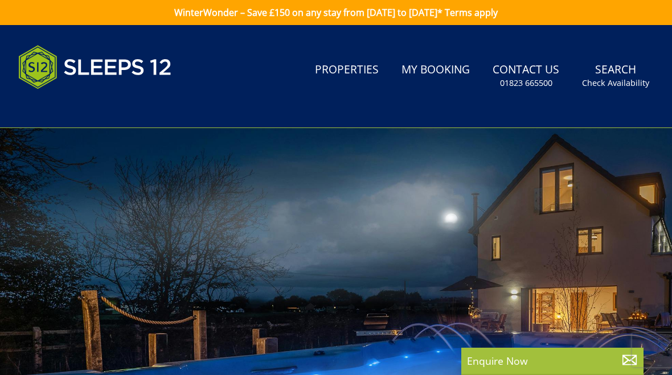
select select "12"
select select "6"
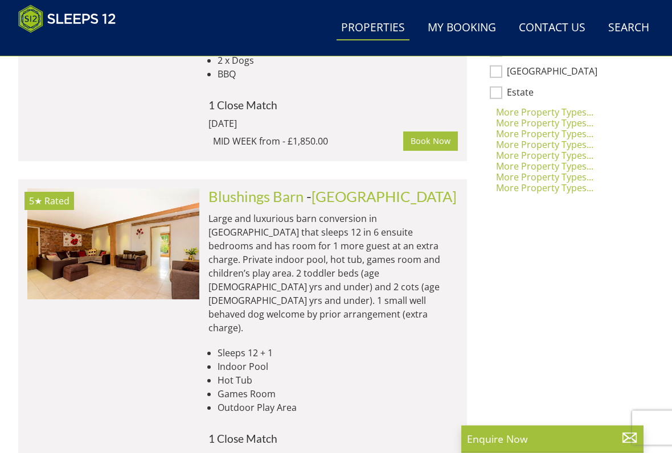
scroll to position [1033, 0]
click at [132, 209] on img at bounding box center [113, 243] width 172 height 111
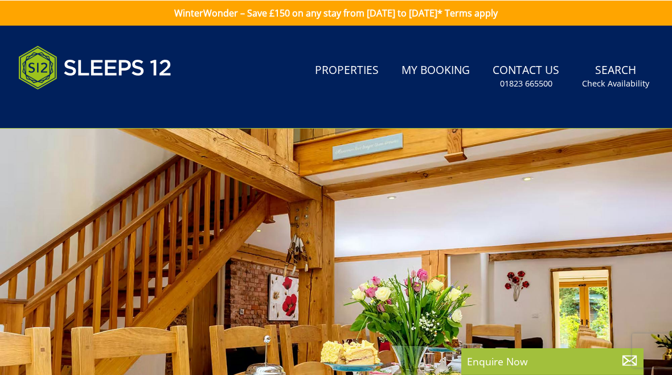
select select "12"
select select "6"
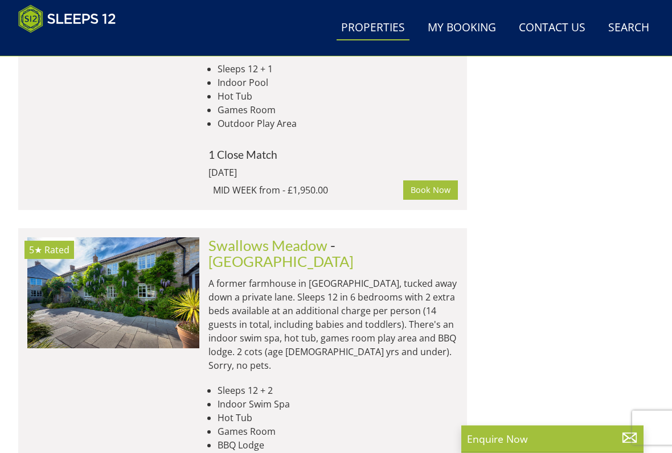
scroll to position [1317, 0]
click at [166, 237] on img at bounding box center [113, 292] width 172 height 111
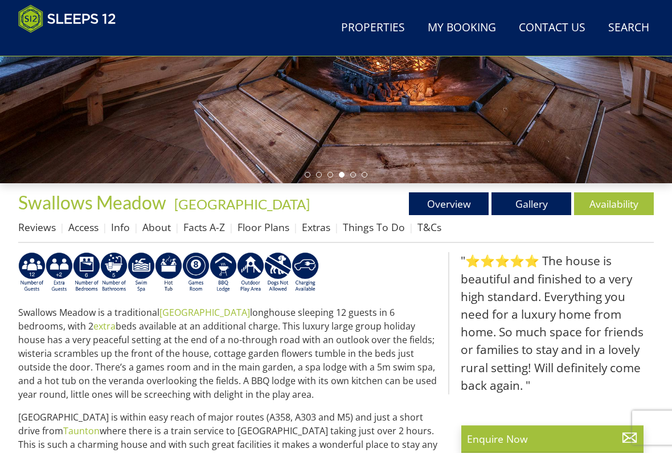
scroll to position [274, 0]
click at [544, 206] on link "Gallery" at bounding box center [531, 203] width 80 height 23
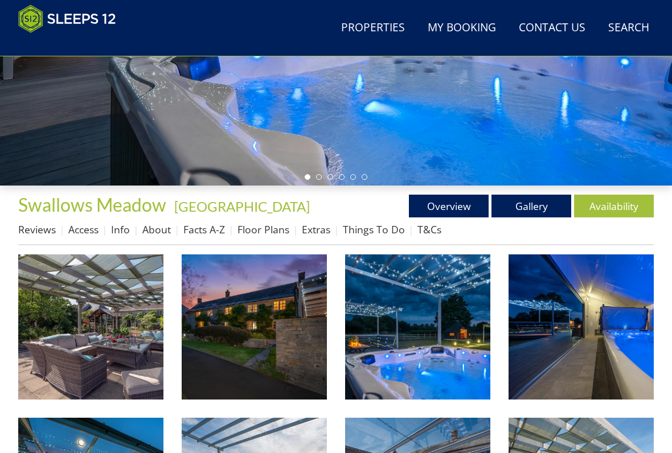
scroll to position [277, 0]
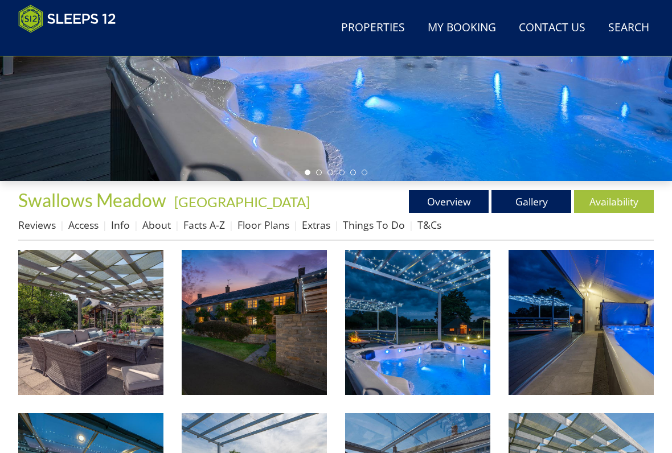
click at [123, 336] on img at bounding box center [90, 322] width 145 height 145
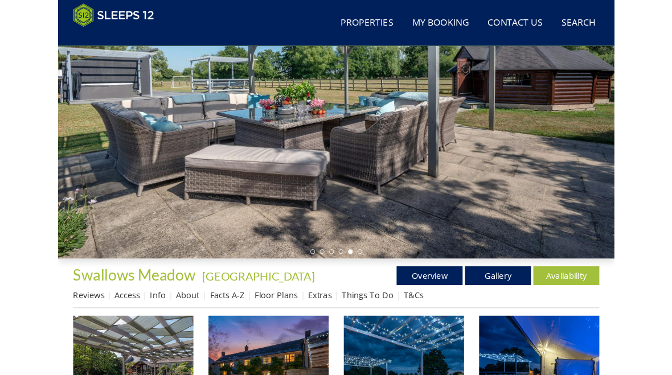
scroll to position [146, 0]
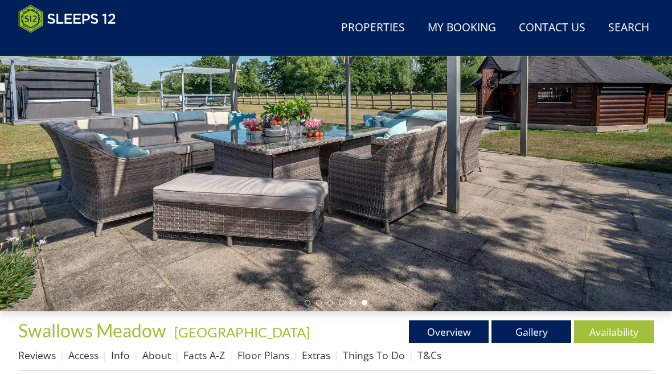
click at [598, 328] on link "Availability" at bounding box center [614, 332] width 80 height 23
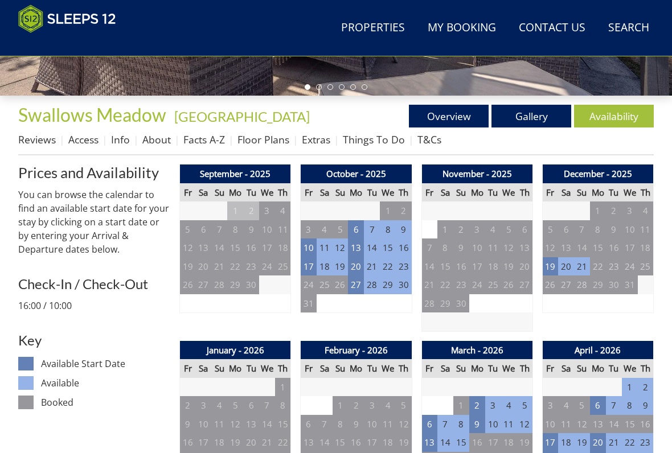
scroll to position [364, 0]
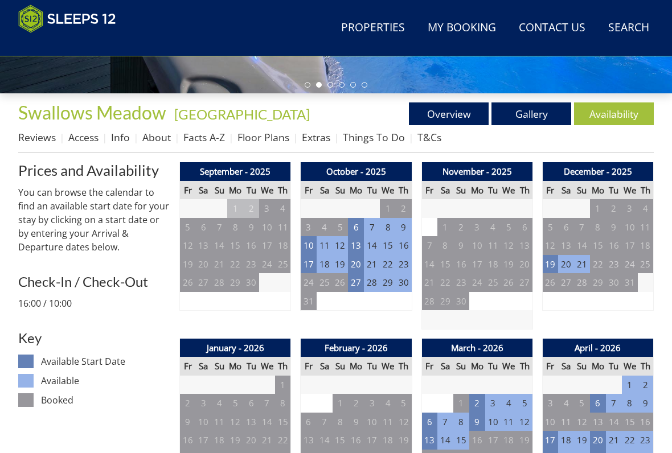
click at [355, 283] on td "27" at bounding box center [356, 282] width 16 height 19
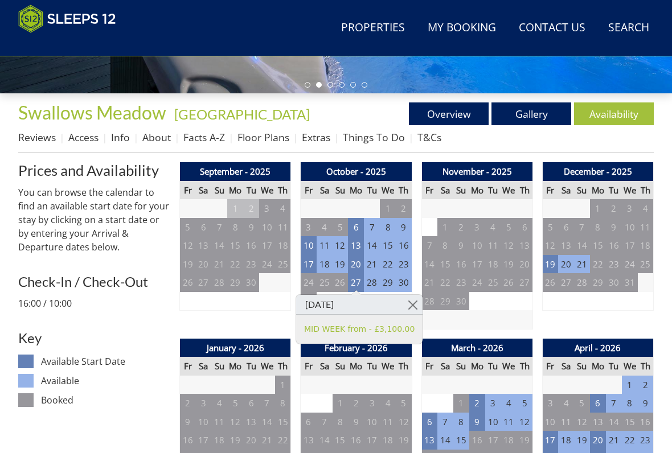
click at [412, 301] on link at bounding box center [412, 305] width 20 height 20
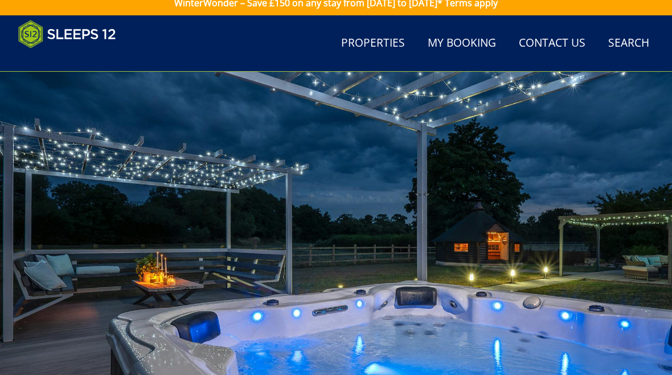
scroll to position [0, 0]
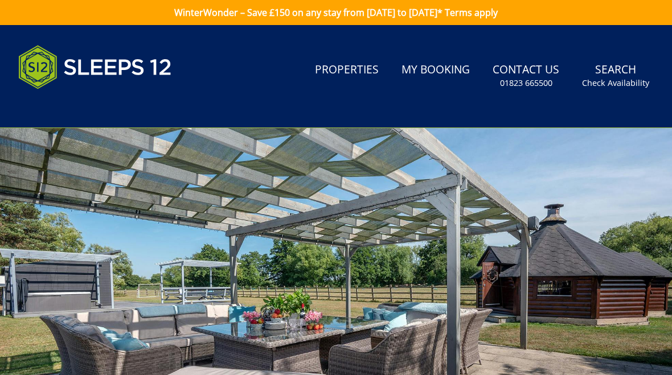
scroll to position [146, 0]
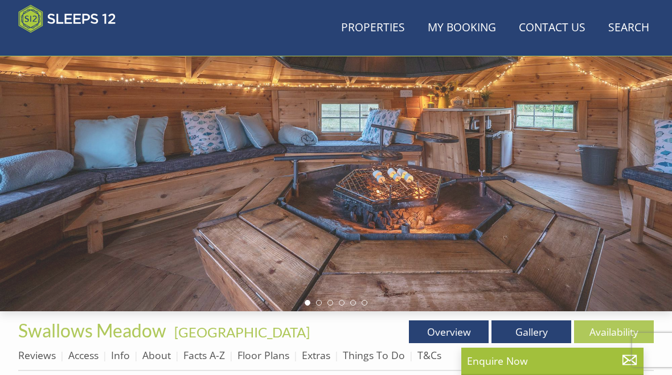
scroll to position [274, 0]
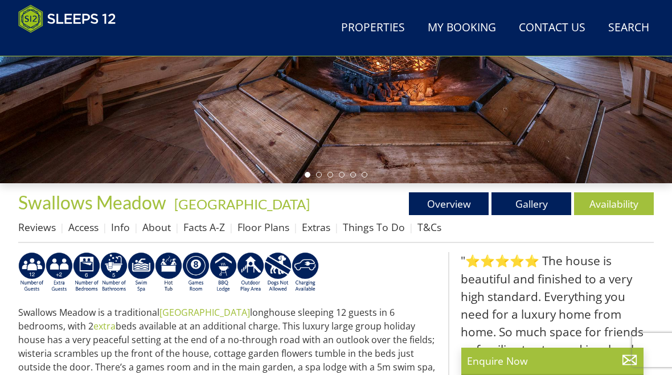
select select "12"
select select "6"
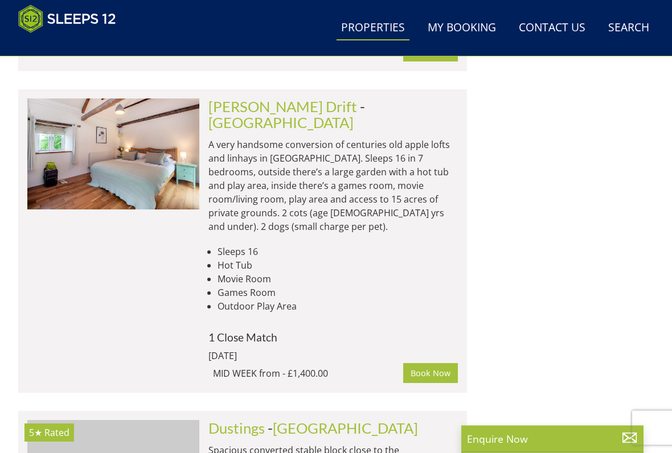
scroll to position [4419, 0]
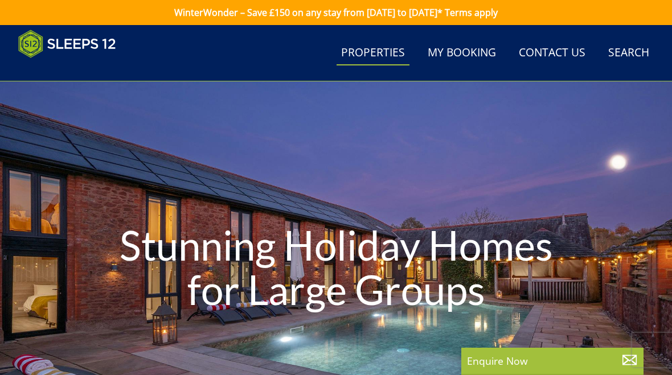
select select "12"
select select "6"
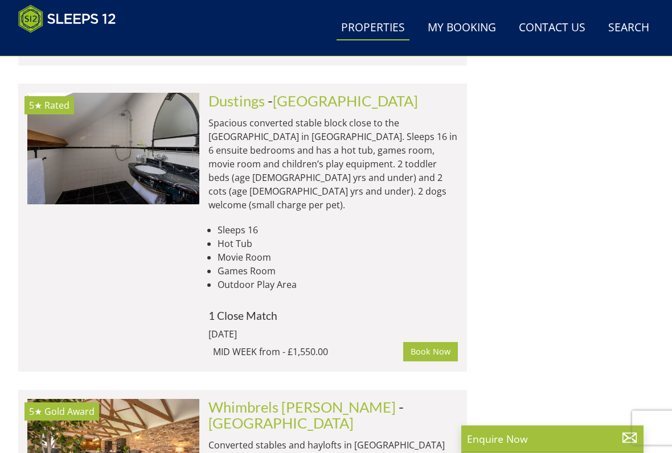
scroll to position [4746, 0]
click at [176, 375] on img at bounding box center [113, 454] width 172 height 111
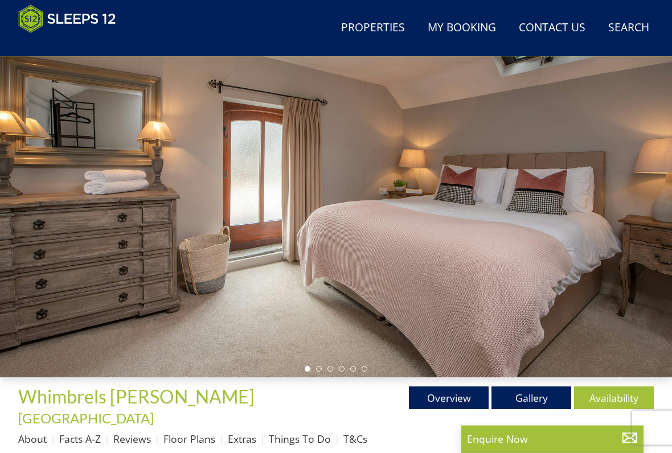
scroll to position [81, 0]
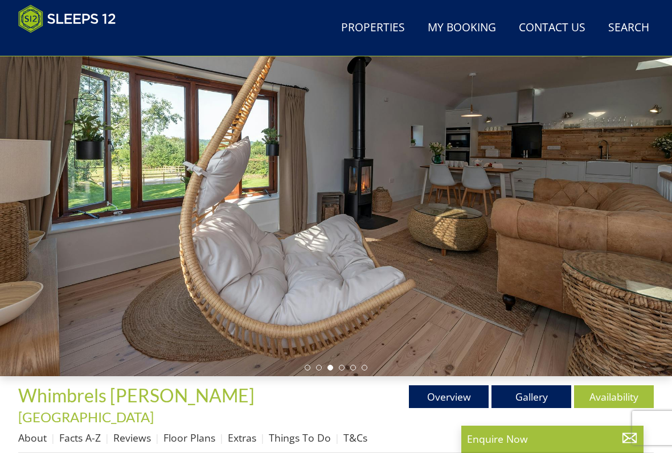
click at [628, 256] on div at bounding box center [336, 188] width 672 height 376
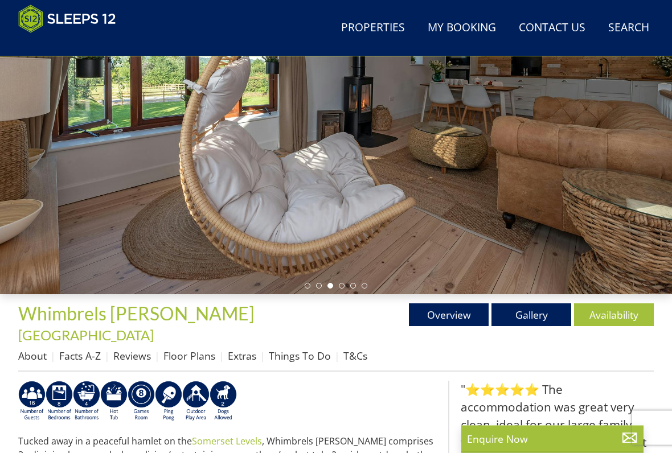
scroll to position [163, 0]
click at [531, 313] on link "Gallery" at bounding box center [531, 314] width 80 height 23
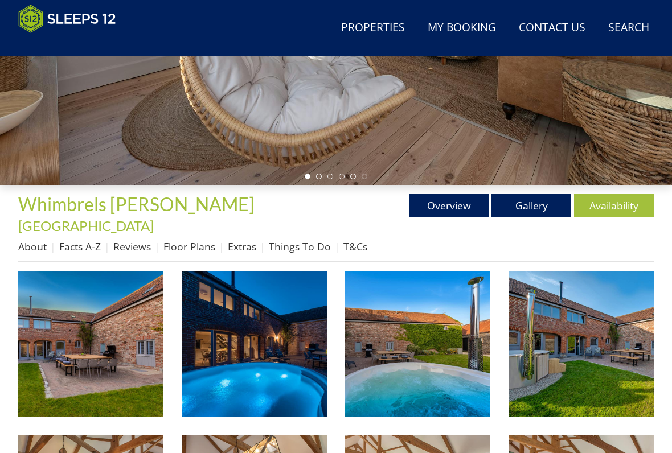
scroll to position [284, 0]
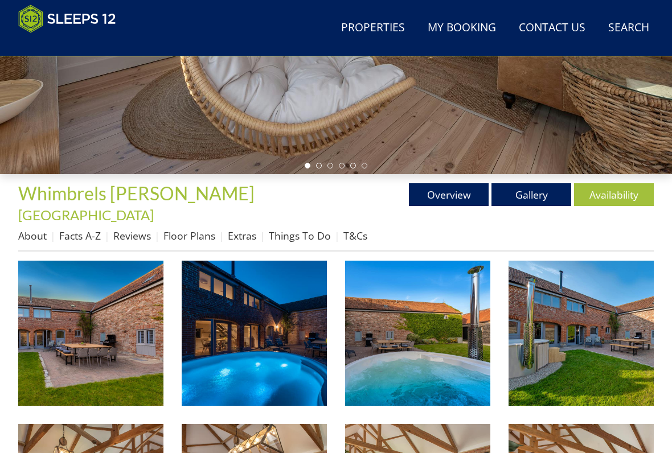
click at [100, 325] on img at bounding box center [90, 333] width 145 height 145
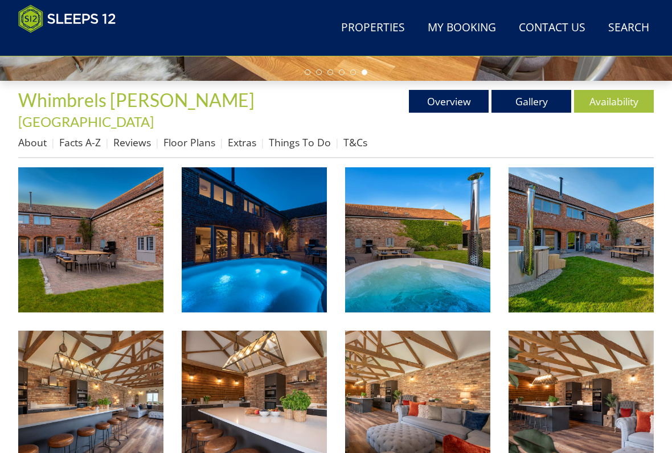
scroll to position [377, 0]
click at [196, 135] on link "Floor Plans" at bounding box center [189, 142] width 52 height 14
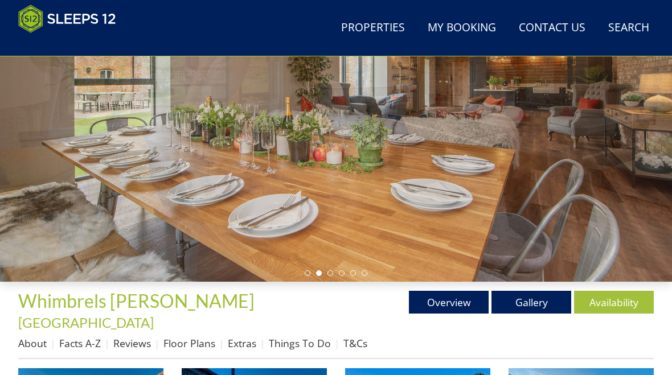
scroll to position [176, 0]
click at [459, 299] on link "Overview" at bounding box center [449, 302] width 80 height 23
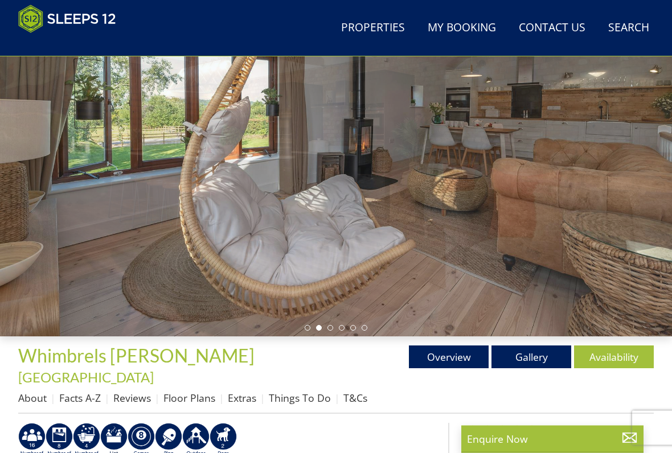
scroll to position [121, 0]
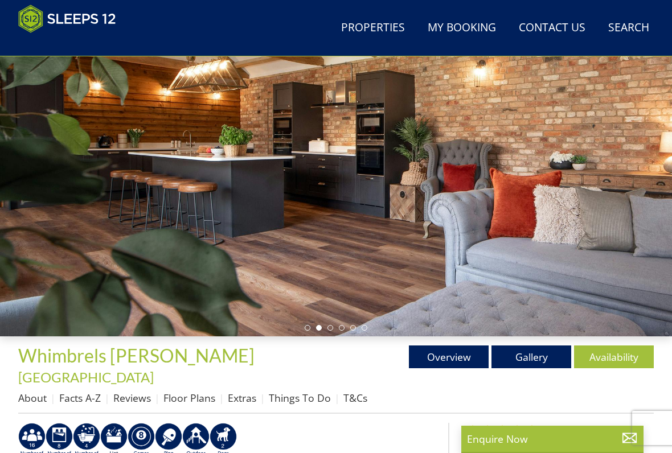
click at [540, 359] on link "Gallery" at bounding box center [531, 357] width 80 height 23
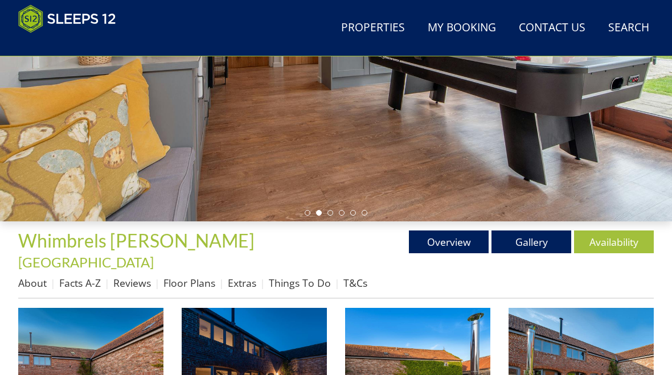
scroll to position [235, 0]
